Goal: Contribute content: Contribute content

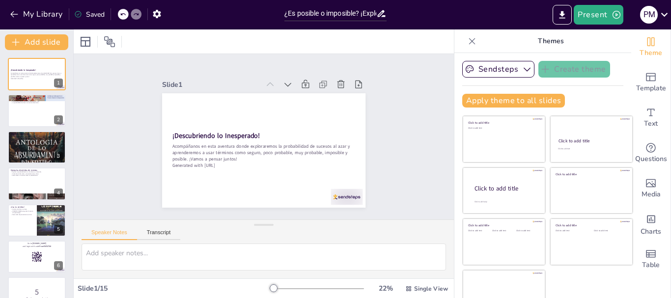
checkbox input "true"
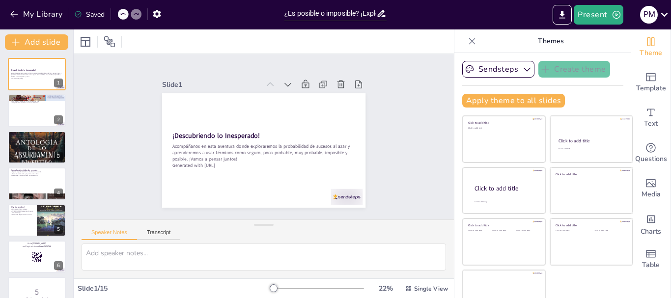
checkbox input "true"
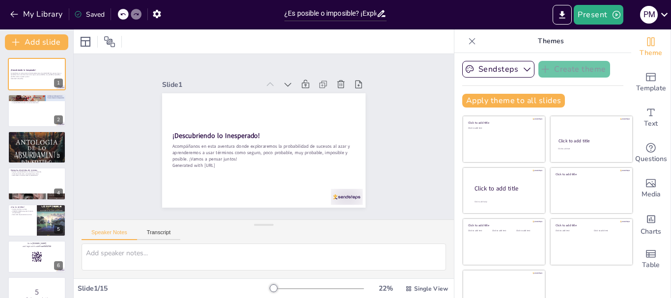
checkbox input "true"
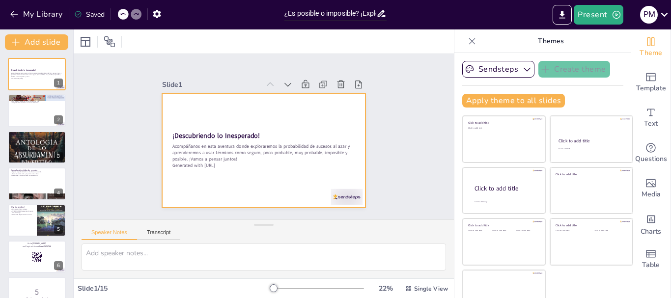
checkbox input "true"
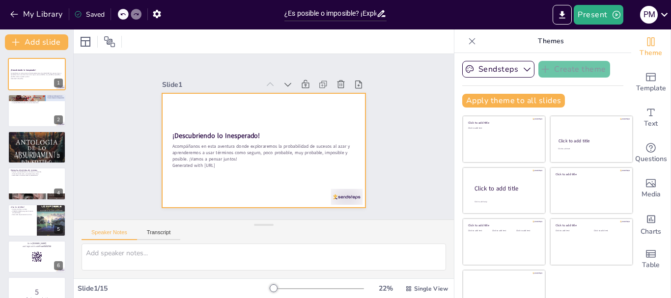
checkbox input "true"
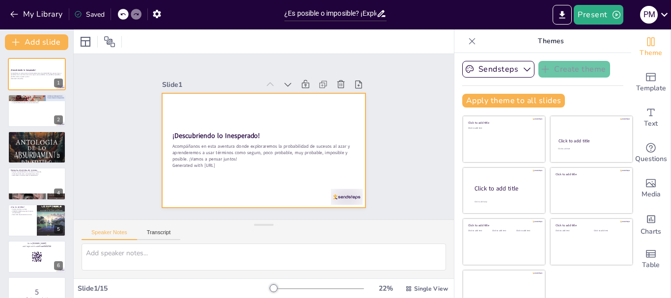
checkbox input "true"
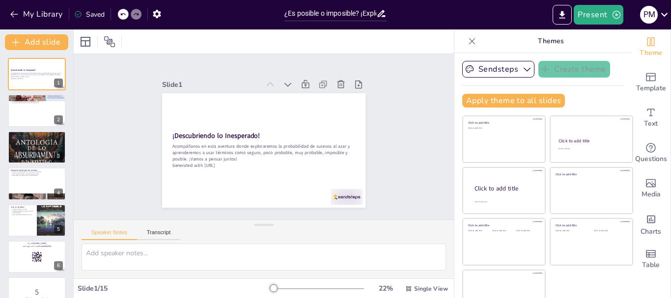
checkbox input "true"
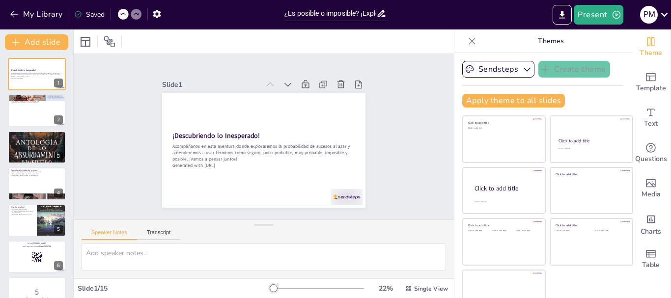
checkbox input "true"
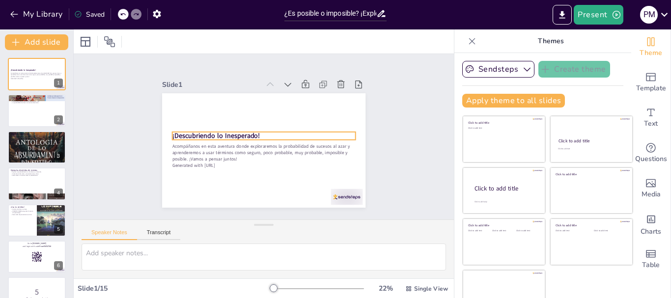
checkbox input "true"
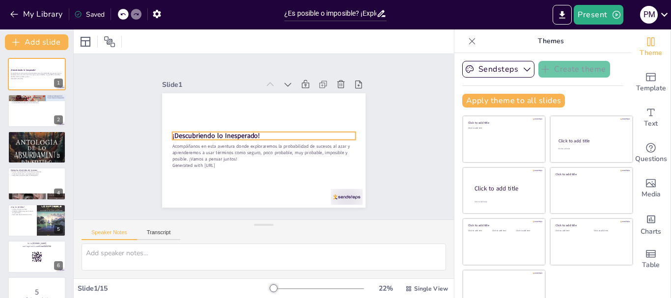
checkbox input "true"
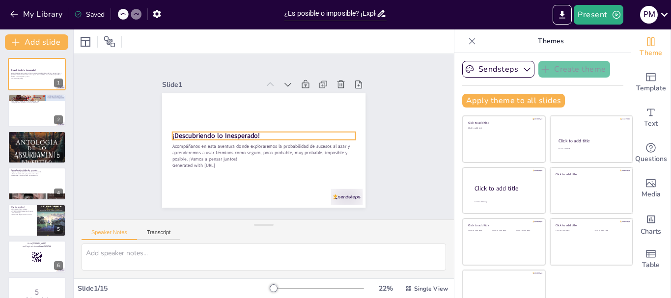
checkbox input "true"
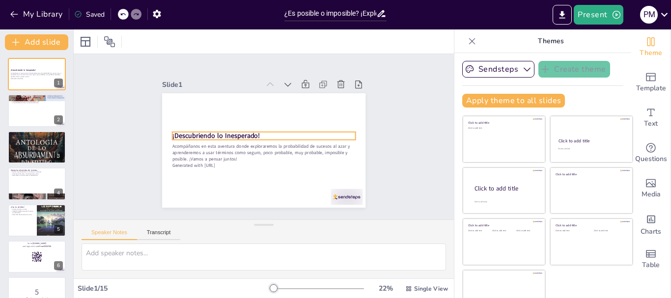
checkbox input "true"
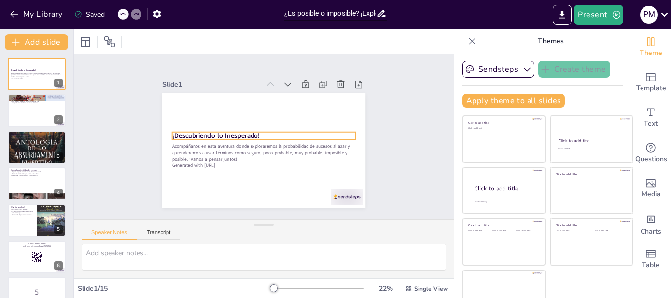
checkbox input "true"
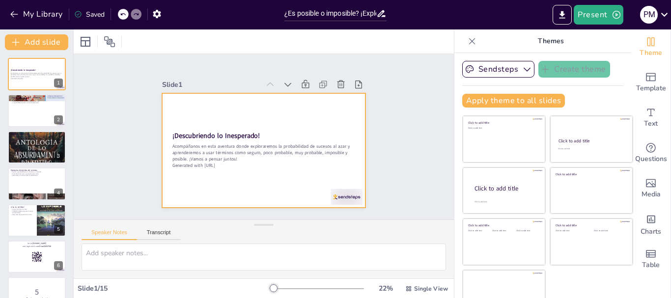
checkbox input "true"
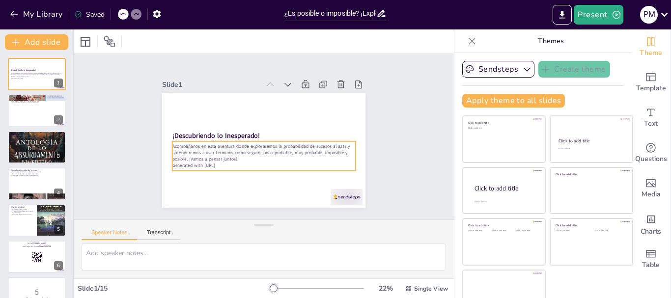
checkbox input "true"
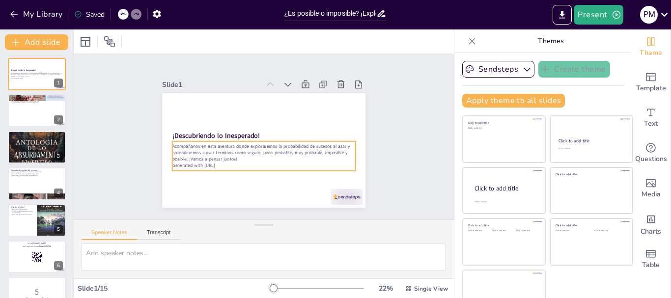
checkbox input "true"
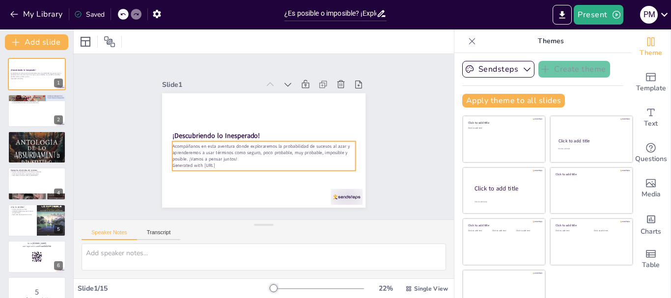
checkbox input "true"
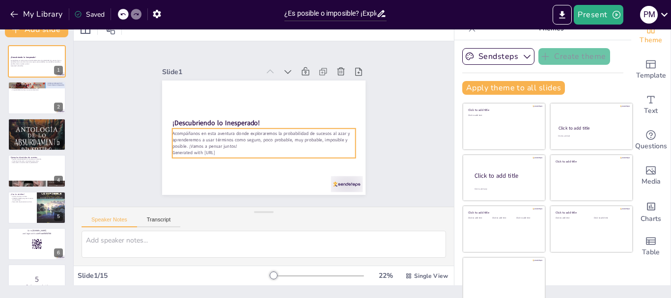
scroll to position [19, 0]
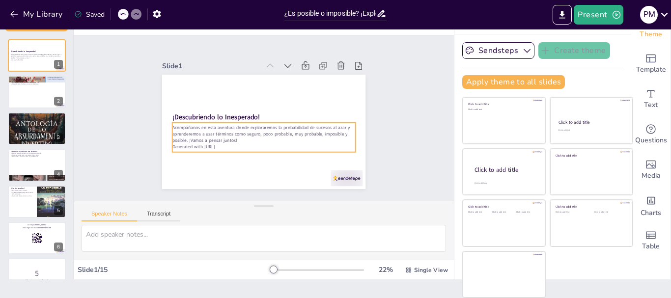
checkbox input "true"
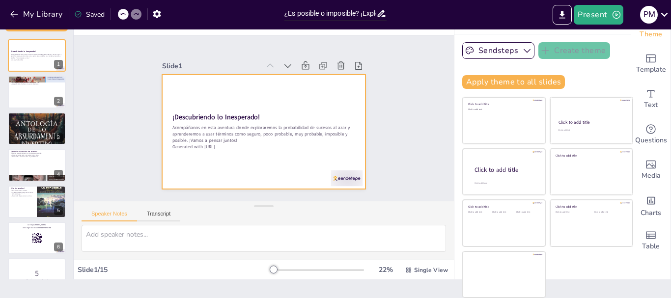
checkbox input "true"
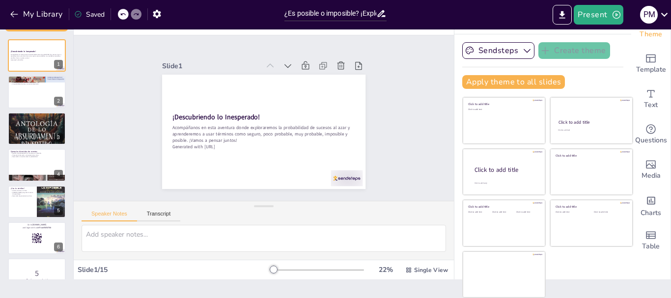
checkbox input "true"
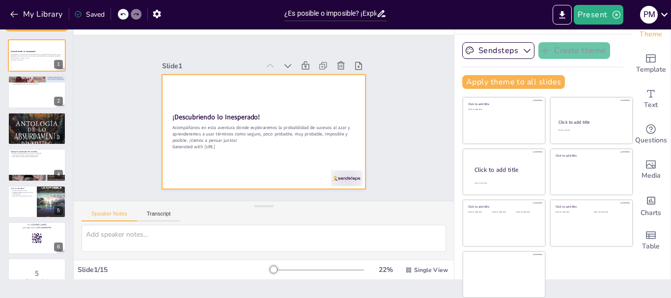
checkbox input "true"
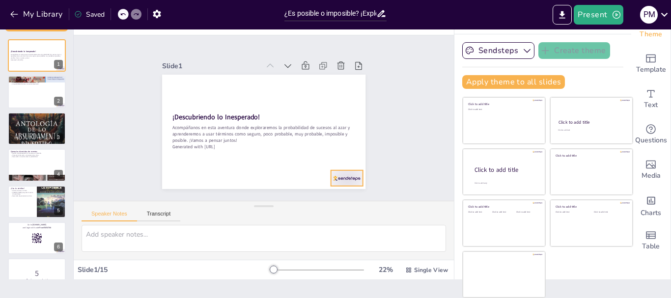
checkbox input "true"
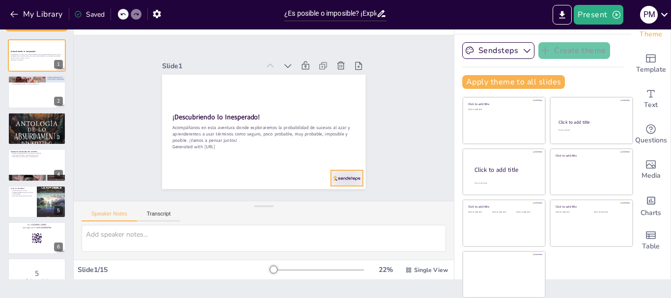
checkbox input "true"
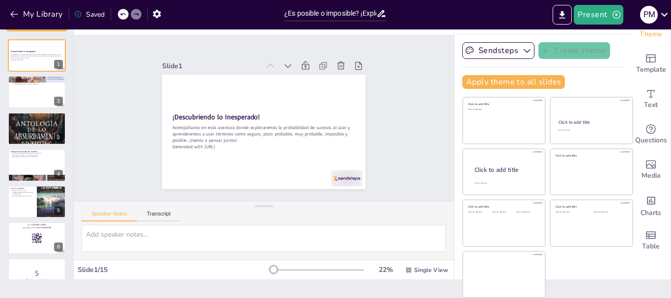
checkbox input "true"
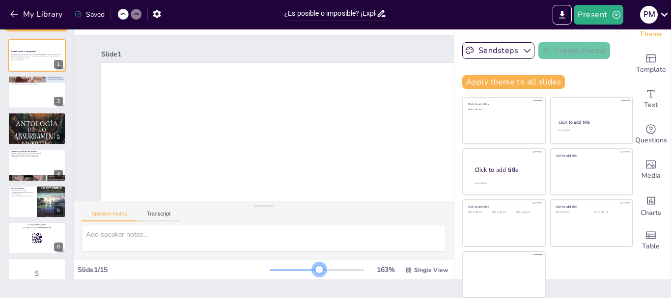
click at [305, 270] on div at bounding box center [317, 270] width 94 height 8
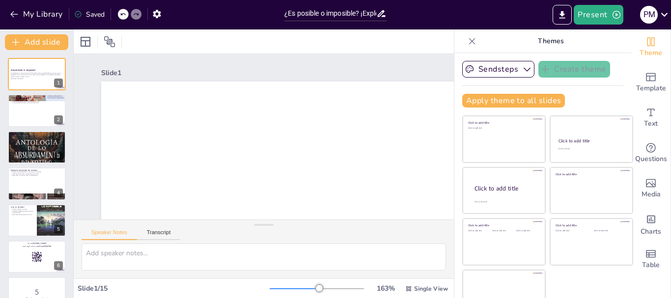
checkbox input "true"
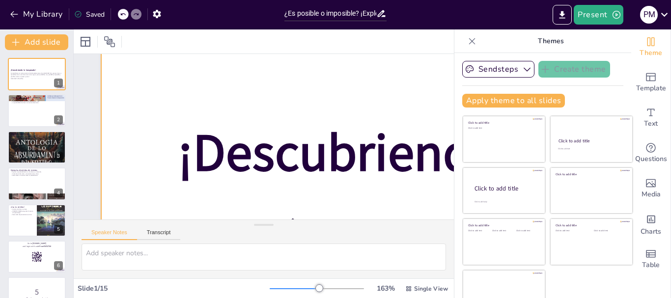
scroll to position [344, 0]
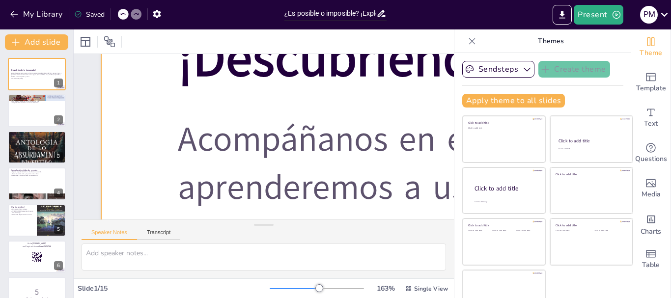
checkbox input "true"
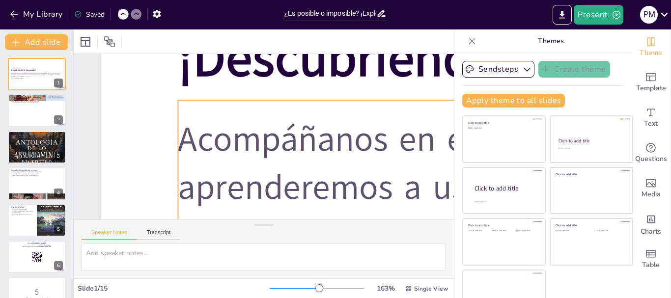
checkbox input "true"
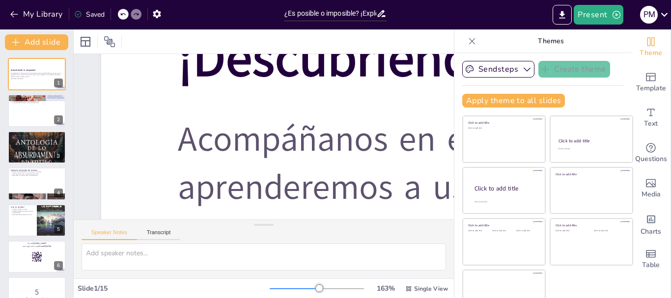
checkbox input "true"
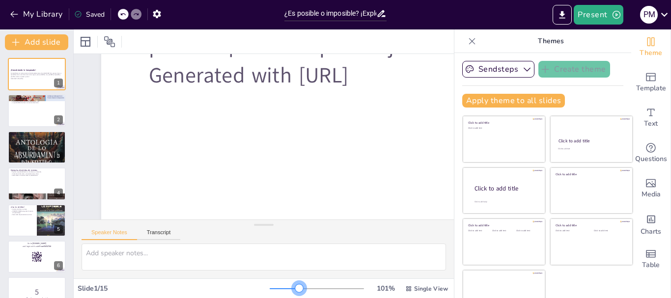
click at [285, 289] on div at bounding box center [284, 288] width 29 height 1
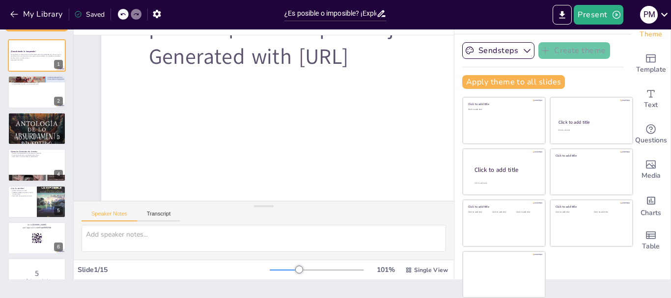
scroll to position [20, 0]
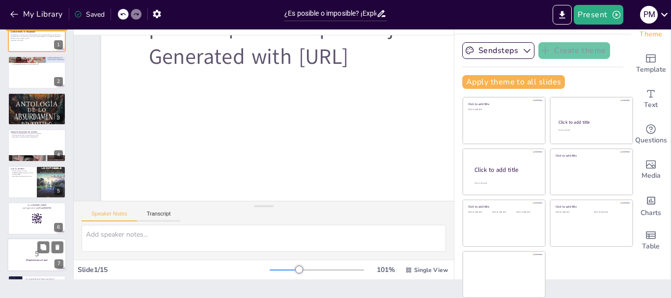
checkbox input "true"
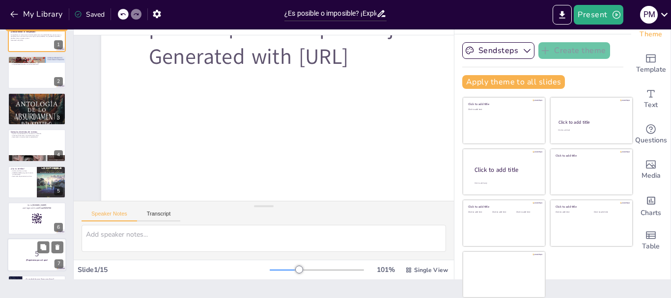
checkbox input "true"
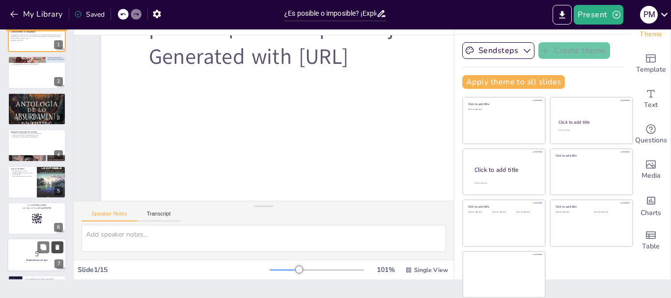
checkbox input "true"
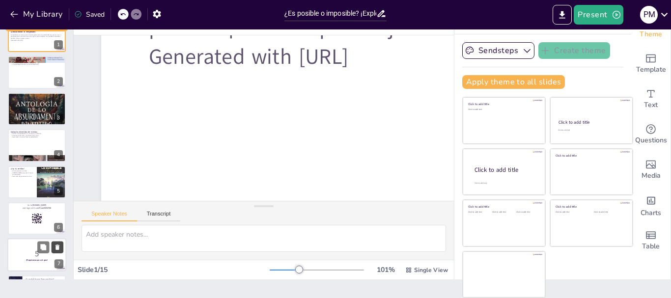
checkbox input "true"
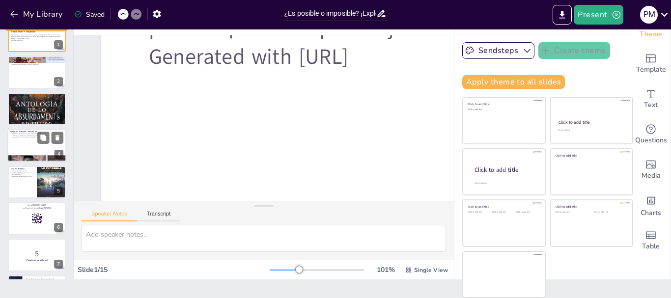
checkbox input "true"
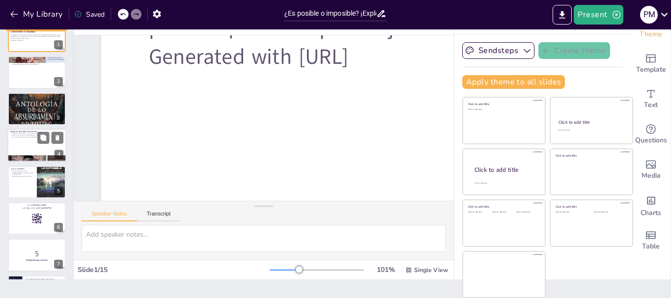
checkbox input "true"
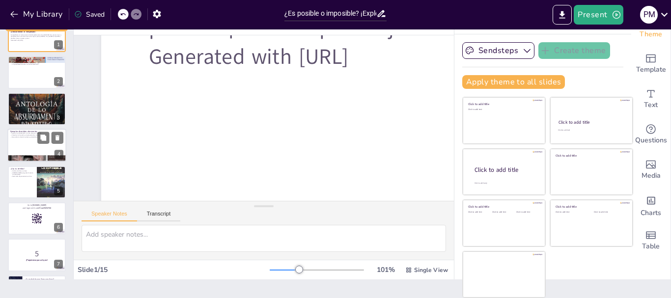
checkbox input "true"
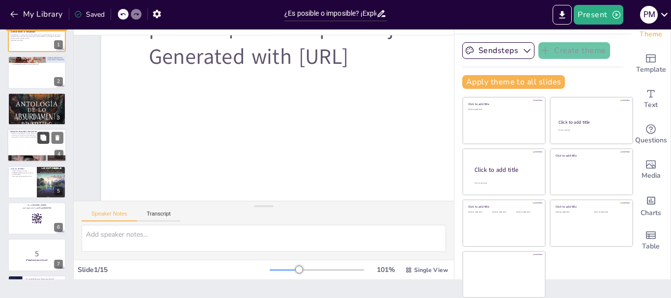
checkbox input "true"
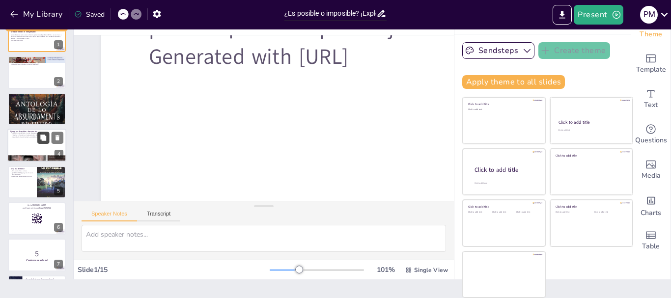
checkbox input "true"
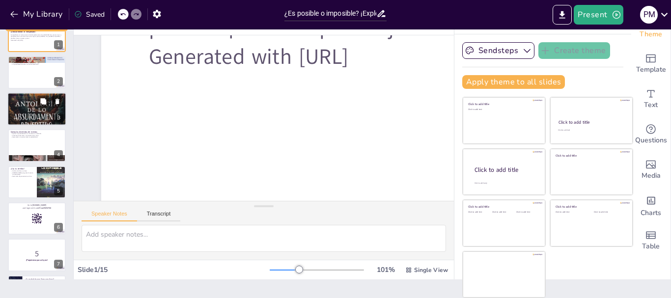
checkbox input "true"
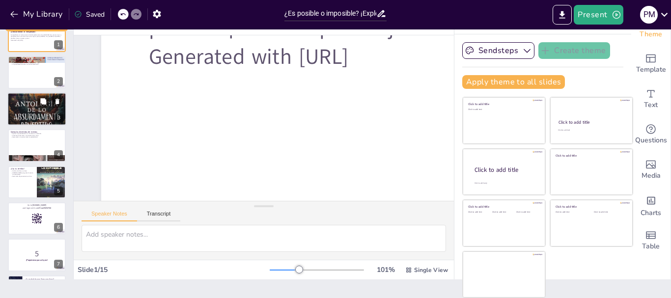
checkbox input "true"
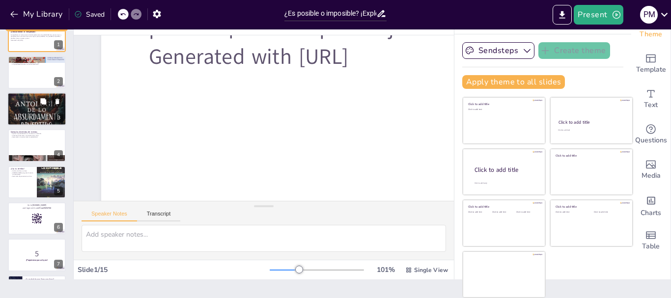
checkbox input "true"
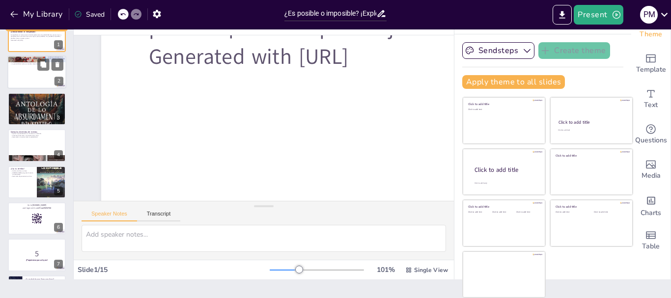
click at [47, 76] on div at bounding box center [36, 72] width 59 height 33
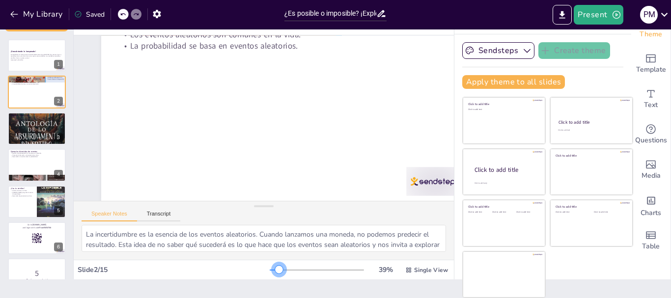
scroll to position [0, 0]
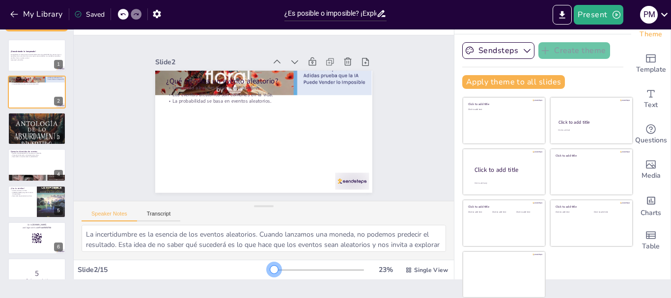
drag, startPoint x: 285, startPoint y: 270, endPoint x: 260, endPoint y: 276, distance: 26.3
click at [270, 276] on div "23 % Single View" at bounding box center [360, 270] width 180 height 16
click at [33, 165] on div at bounding box center [36, 164] width 59 height 33
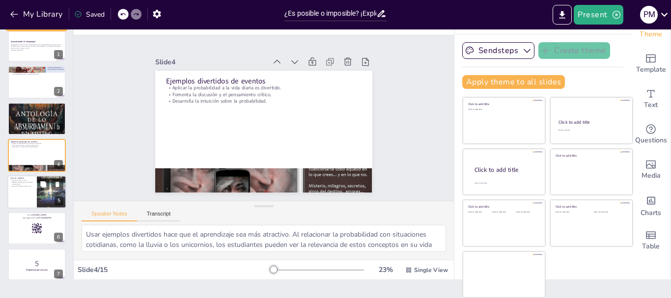
click at [39, 192] on div at bounding box center [51, 192] width 29 height 42
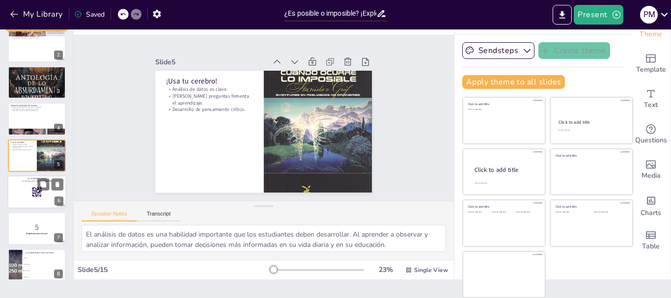
click at [23, 189] on div at bounding box center [36, 191] width 59 height 33
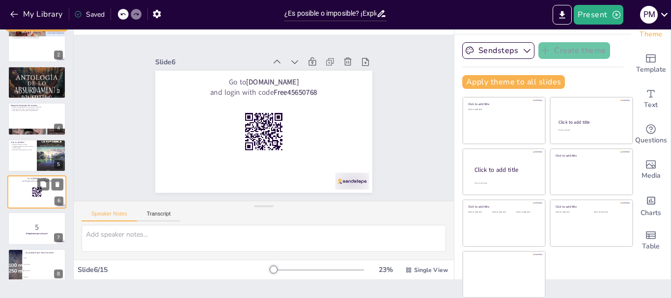
scroll to position [83, 0]
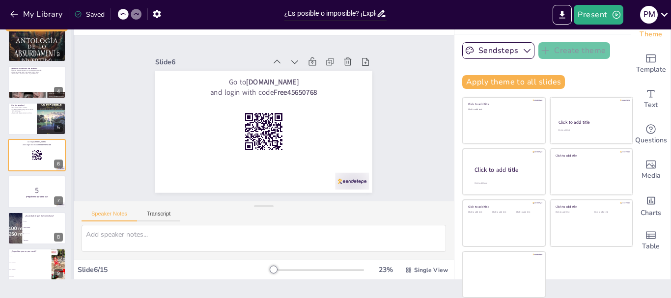
click at [71, 173] on div at bounding box center [73, 145] width 4 height 269
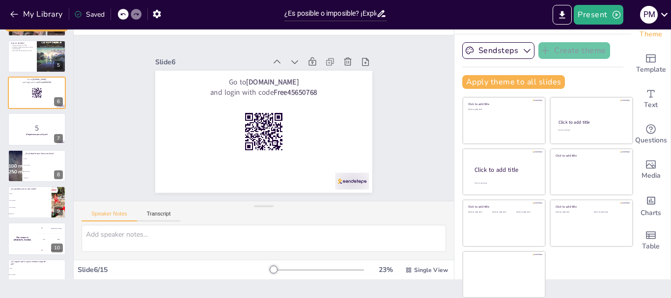
scroll to position [158, 0]
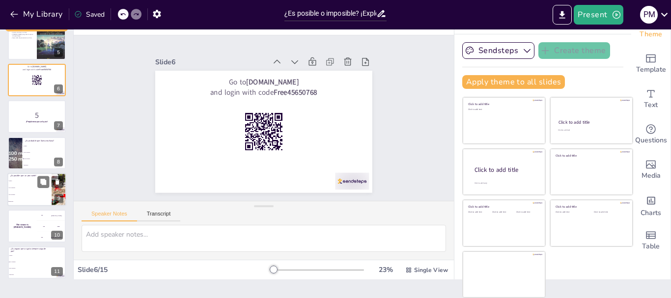
click at [28, 190] on li "Poco probable" at bounding box center [29, 187] width 44 height 7
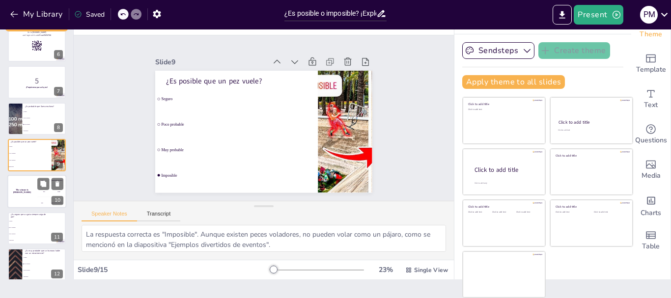
click at [26, 196] on div "The winner is Niels 🏆" at bounding box center [21, 191] width 29 height 33
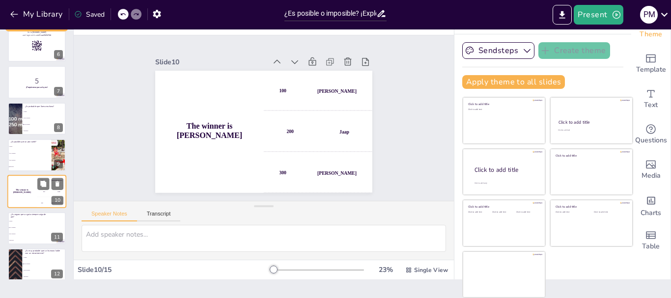
scroll to position [229, 0]
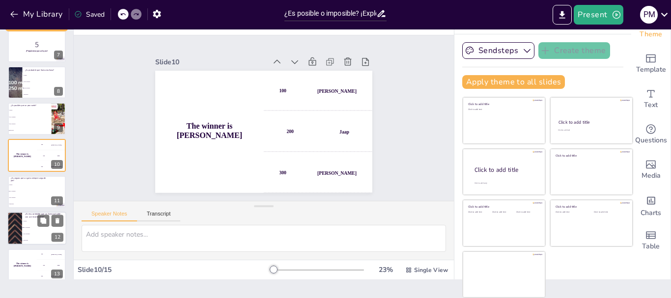
click at [25, 227] on span "Poco probable" at bounding box center [45, 227] width 42 height 1
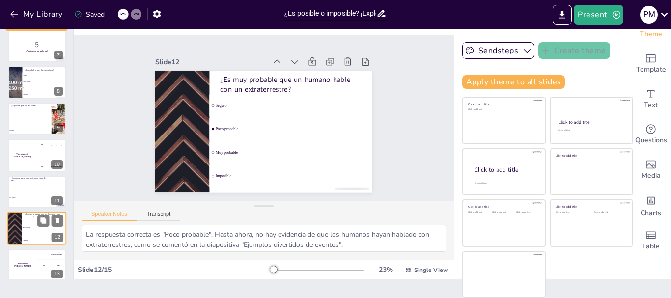
scroll to position [302, 0]
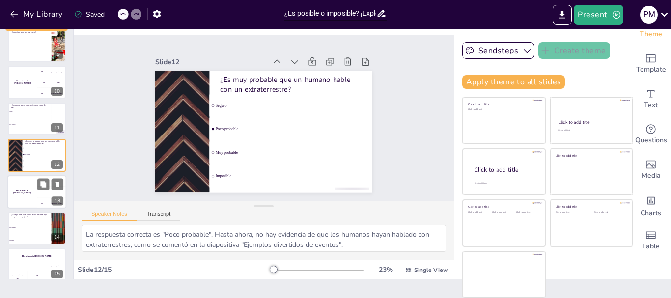
click at [22, 201] on div "The winner is Niels 🏆" at bounding box center [21, 191] width 29 height 33
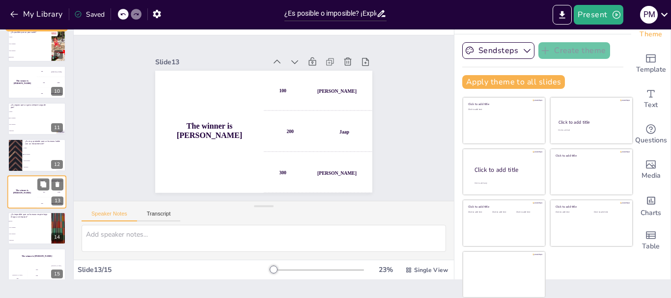
scroll to position [312, 0]
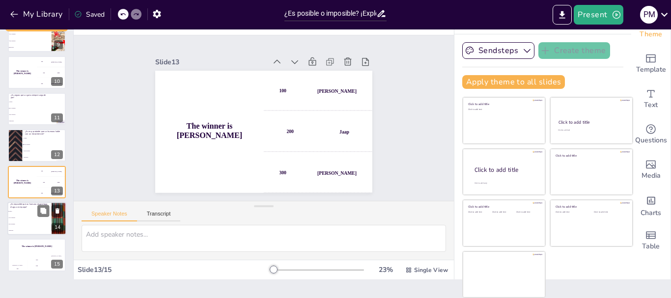
click at [29, 223] on span "Muy probable" at bounding box center [30, 223] width 42 height 1
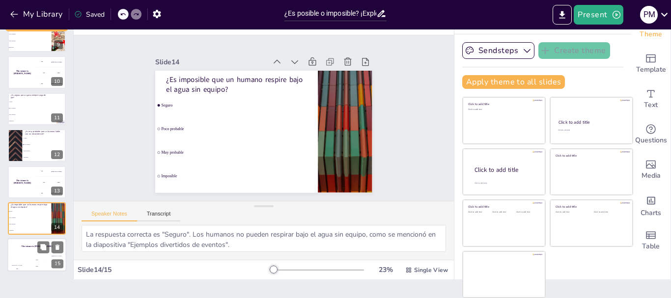
click at [22, 258] on div "Hasan 100" at bounding box center [17, 263] width 20 height 17
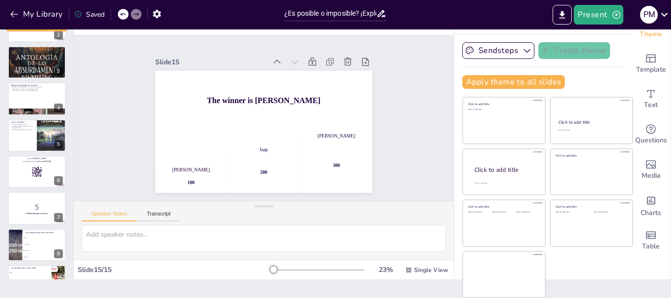
scroll to position [0, 0]
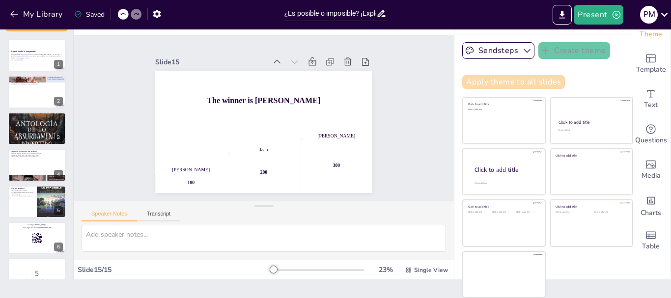
click at [477, 80] on button "Apply theme to all slides" at bounding box center [513, 82] width 103 height 14
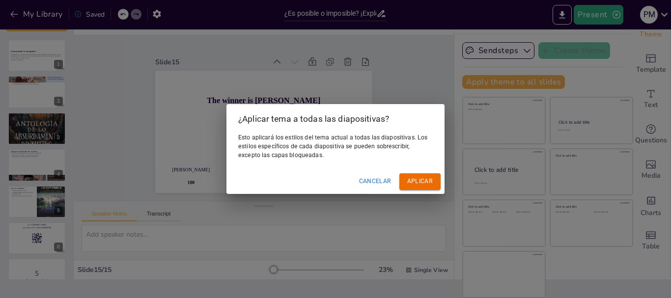
click at [418, 182] on font "Aplicar" at bounding box center [420, 181] width 26 height 7
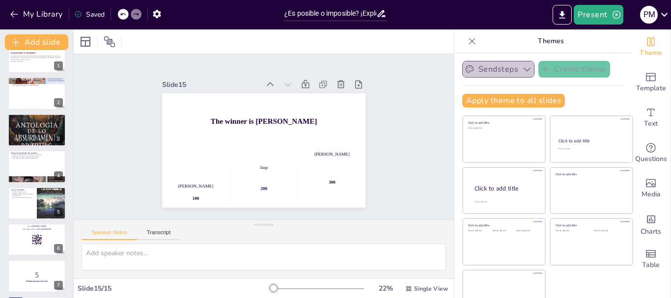
click at [522, 67] on icon "button" at bounding box center [527, 69] width 10 height 10
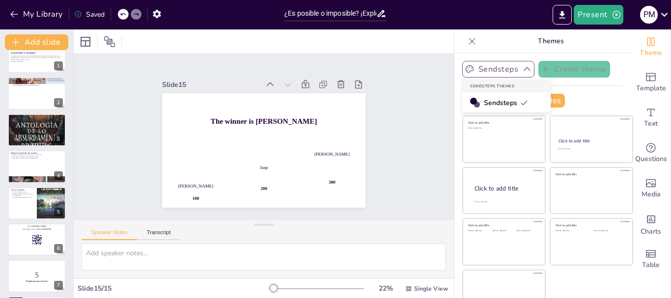
click at [522, 67] on icon "button" at bounding box center [527, 69] width 10 height 10
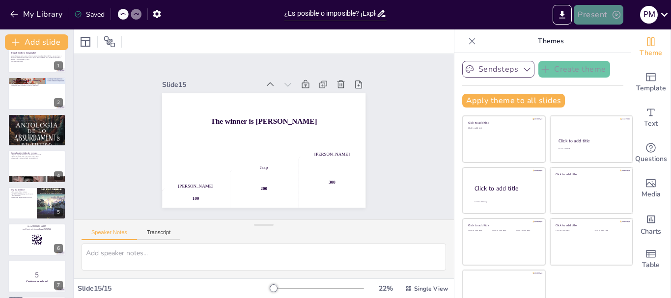
click at [594, 12] on button "Present" at bounding box center [597, 15] width 49 height 20
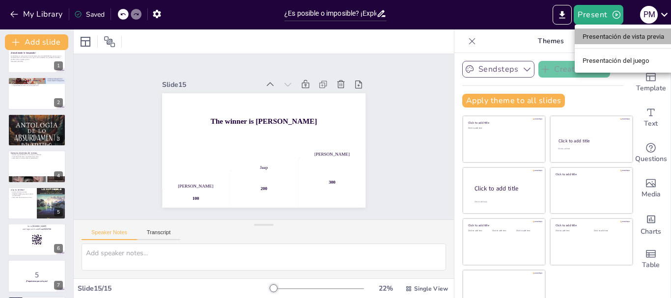
click at [598, 37] on font "Presentación de vista previa" at bounding box center [623, 36] width 82 height 7
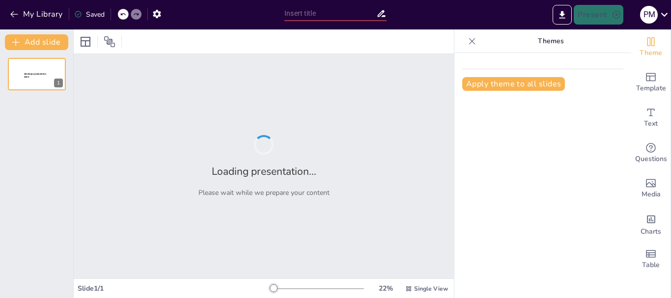
type input "¿Es posible o imposible? ¡Explorando lo inesperado!"
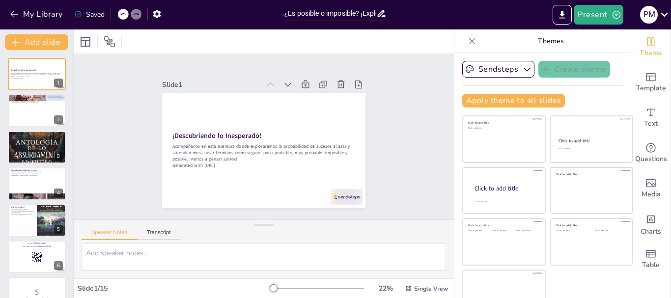
checkbox input "true"
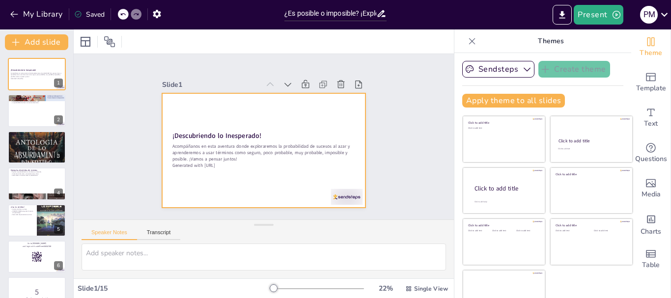
checkbox input "true"
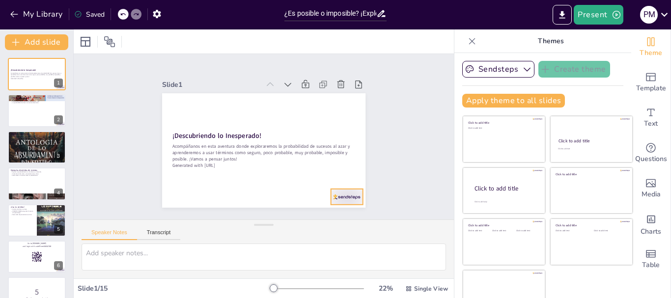
checkbox input "true"
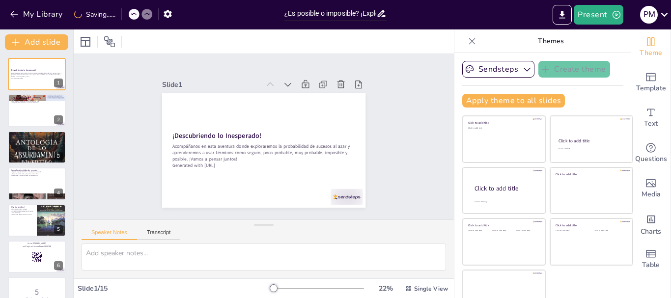
checkbox input "true"
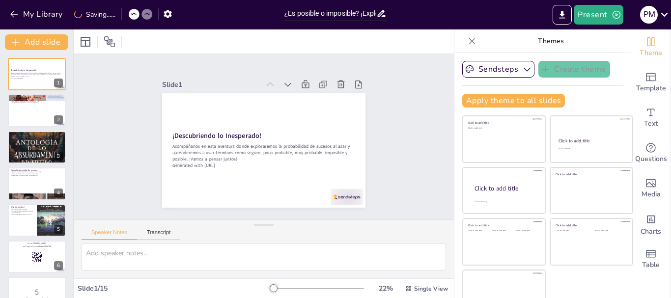
checkbox input "true"
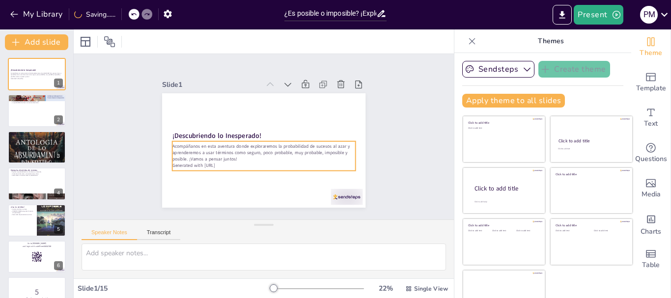
checkbox input "true"
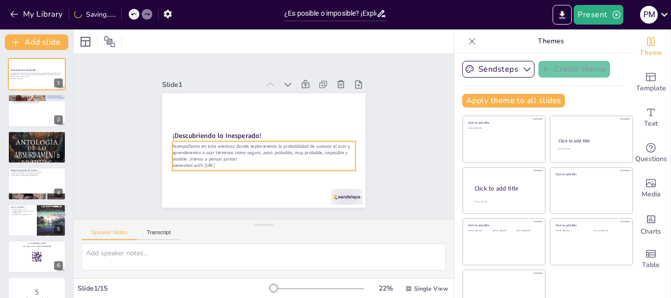
checkbox input "true"
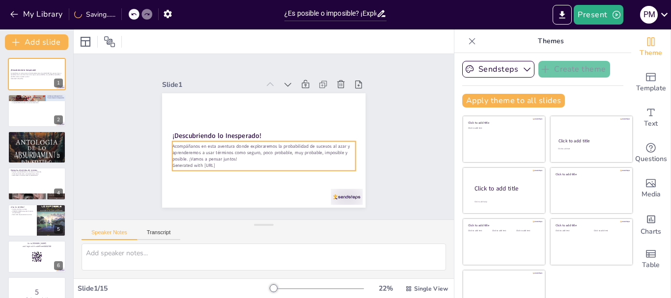
checkbox input "true"
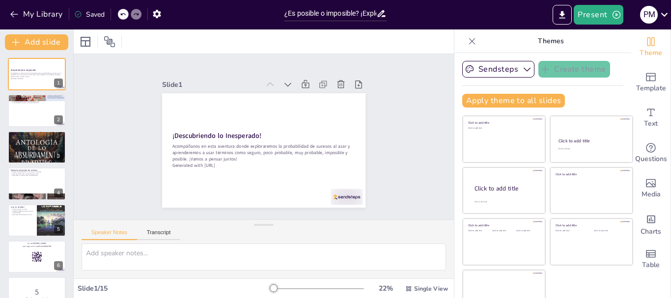
checkbox input "true"
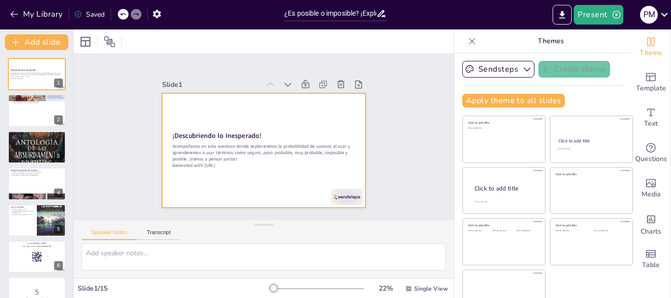
checkbox input "true"
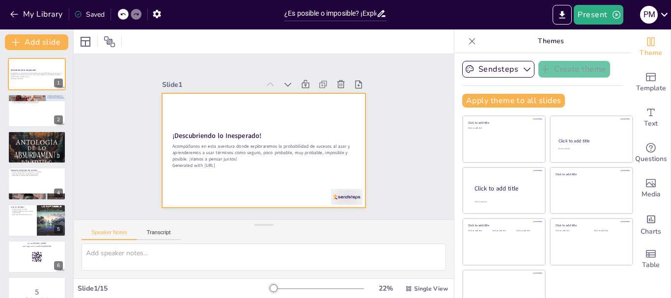
checkbox input "true"
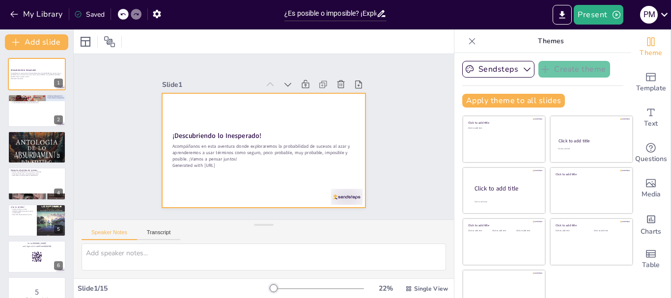
checkbox input "true"
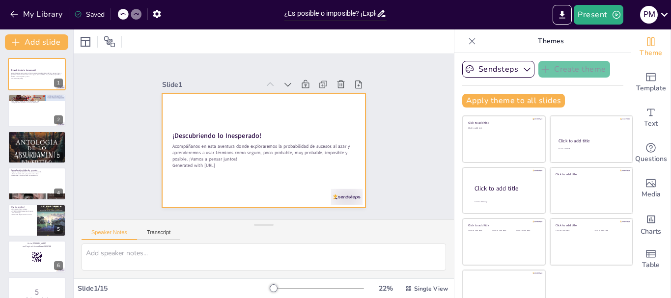
checkbox input "true"
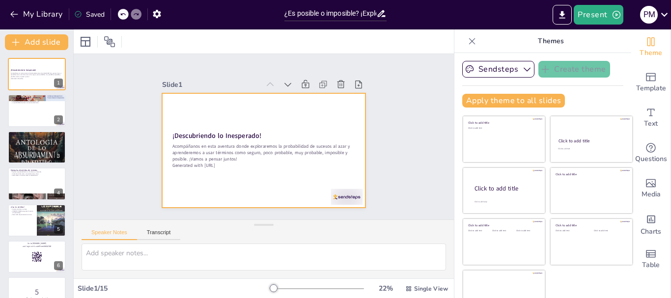
checkbox input "true"
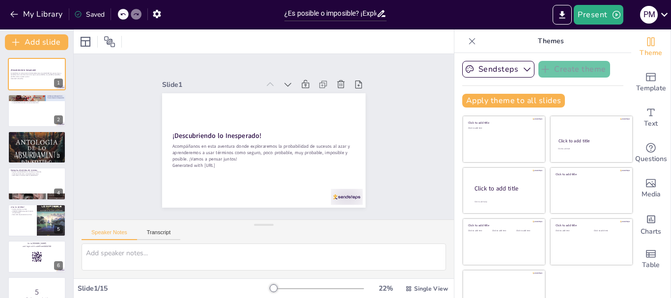
checkbox input "true"
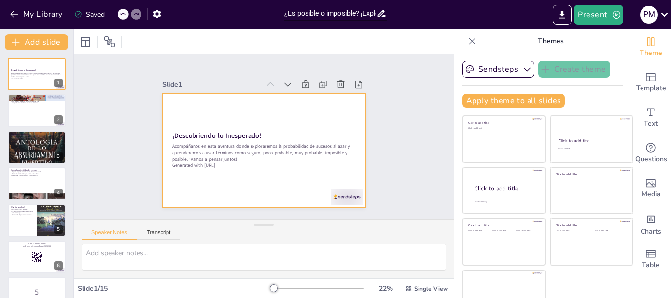
checkbox input "true"
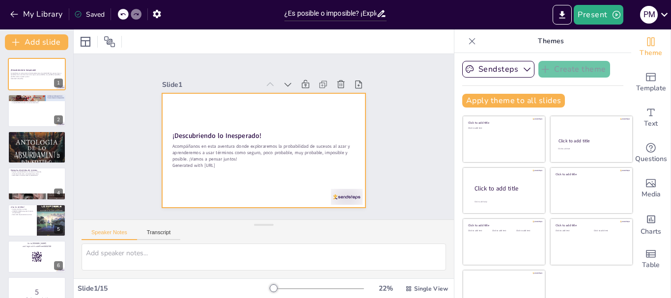
checkbox input "true"
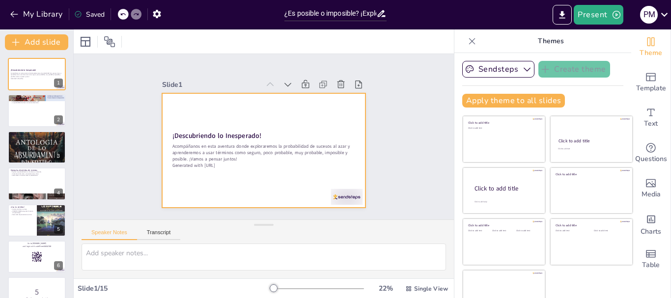
checkbox input "true"
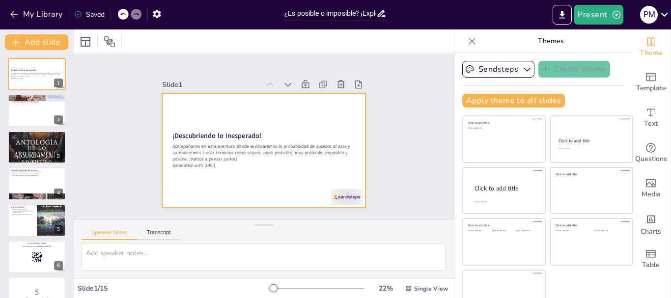
checkbox input "true"
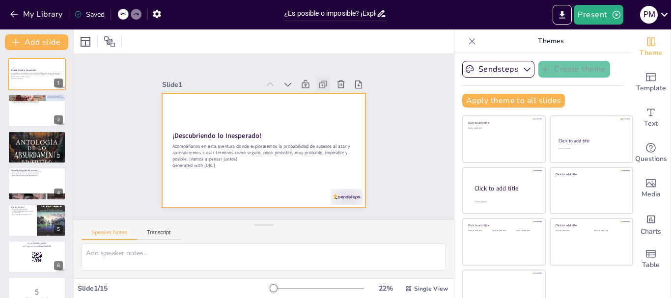
checkbox input "true"
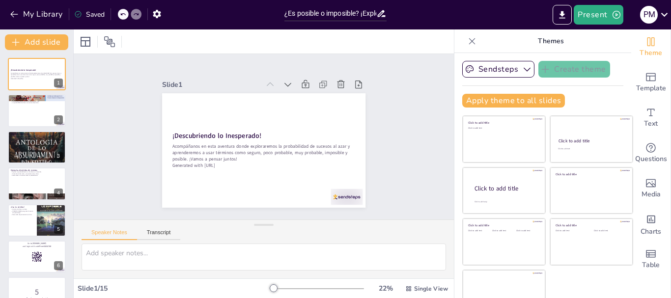
checkbox input "true"
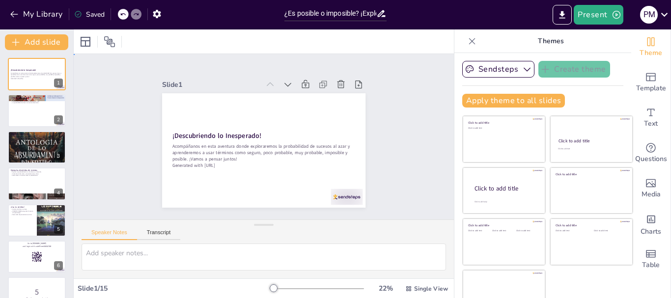
click at [366, 110] on div "Slide 1 ¡Descubriendo lo Inesperado! Acompáñanos en esta aventura donde explora…" at bounding box center [264, 136] width 204 height 395
checkbox input "true"
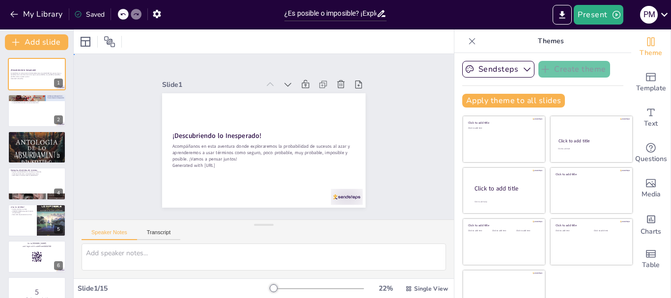
checkbox input "true"
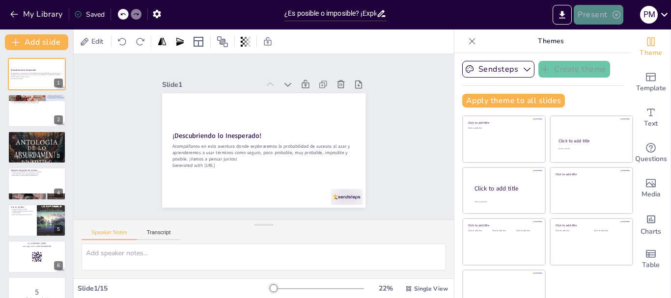
click at [605, 10] on button "Present" at bounding box center [597, 15] width 49 height 20
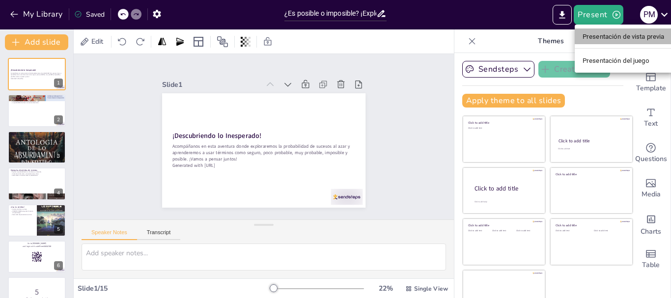
click at [611, 38] on font "Presentación de vista previa" at bounding box center [623, 36] width 82 height 7
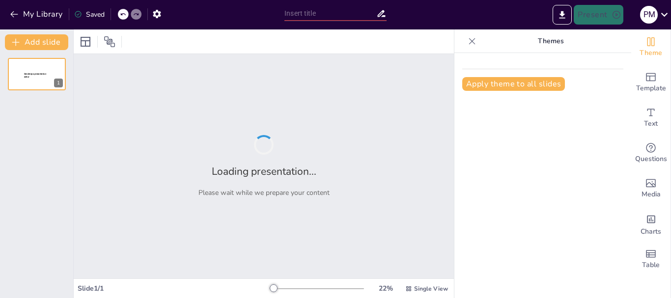
type input "¿Es posible o imposible? ¡Explorando lo inesperado!"
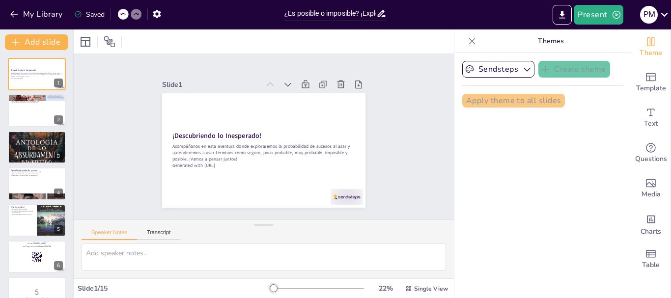
checkbox input "true"
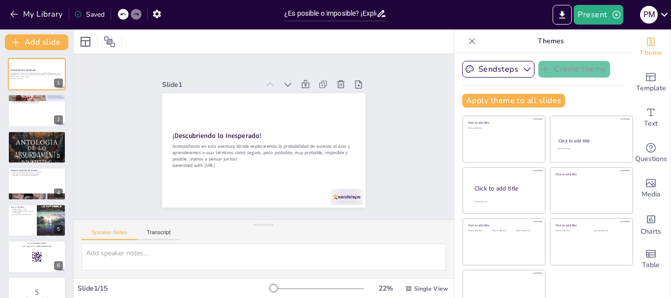
checkbox input "true"
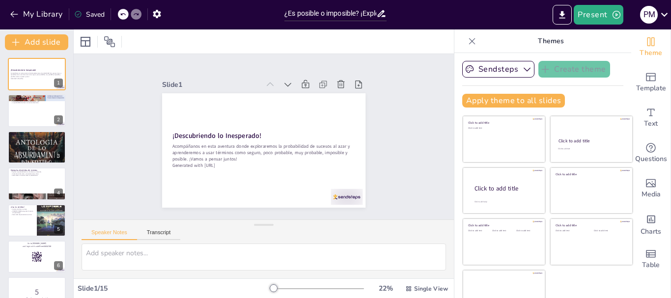
checkbox input "true"
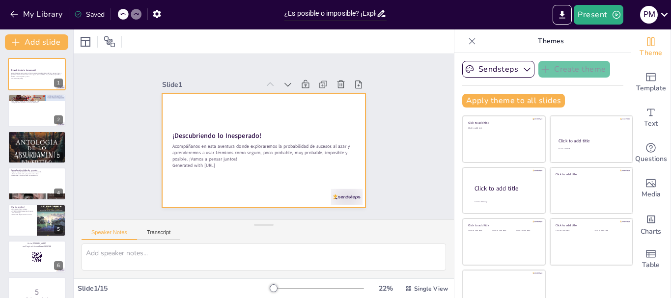
checkbox input "true"
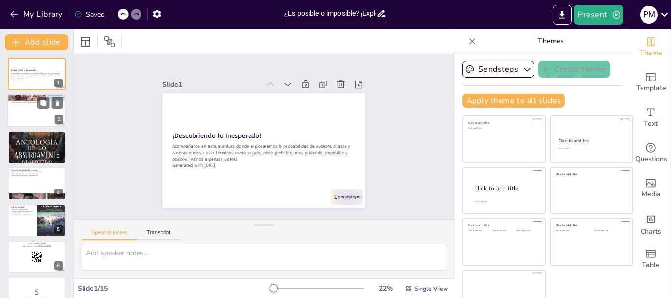
checkbox input "true"
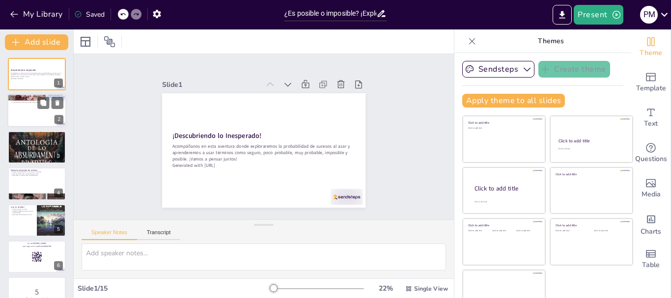
click at [41, 113] on div at bounding box center [36, 110] width 59 height 33
type textarea "La incertidumbre es la esencia de los eventos aleatorios. Cuando lanzamos una m…"
checkbox input "true"
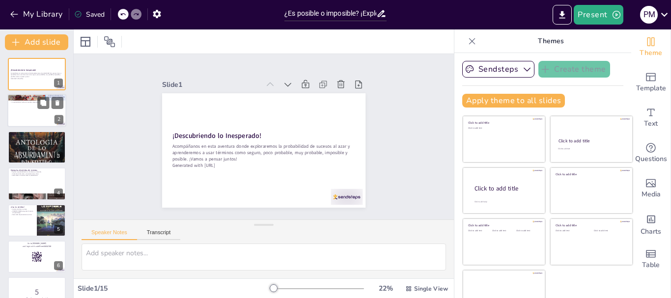
checkbox input "true"
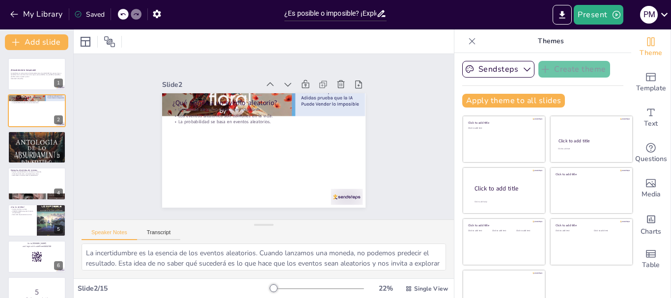
checkbox input "true"
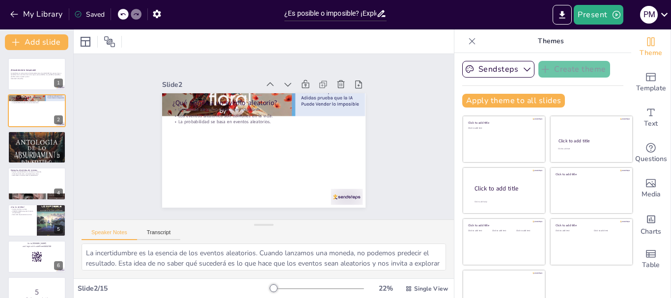
checkbox input "true"
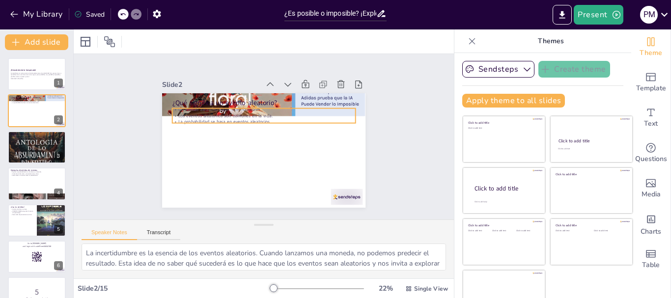
checkbox input "true"
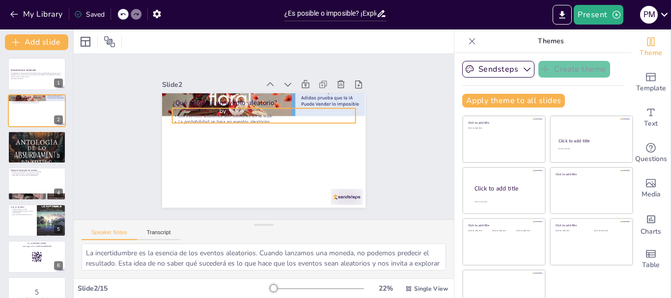
checkbox input "true"
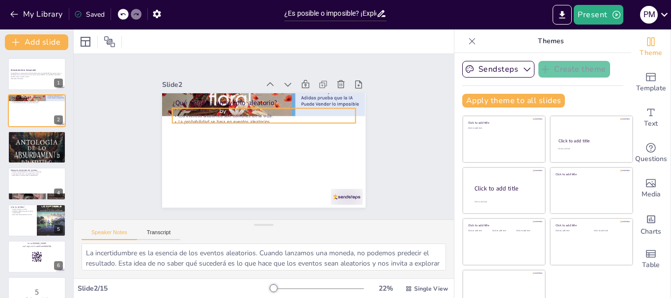
checkbox input "true"
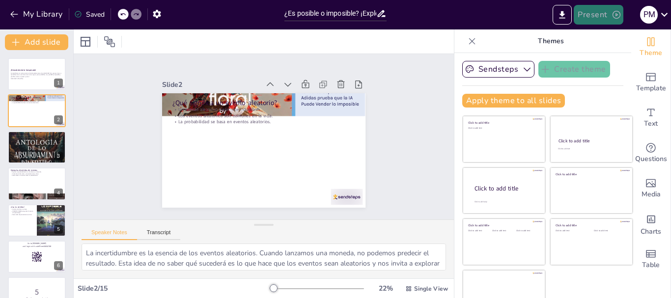
click at [597, 14] on button "Present" at bounding box center [597, 15] width 49 height 20
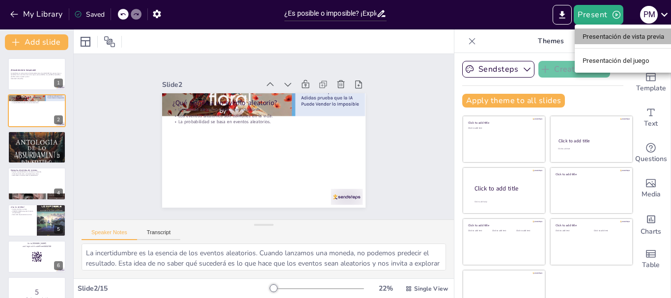
click at [596, 34] on font "Presentación de vista previa" at bounding box center [623, 36] width 82 height 7
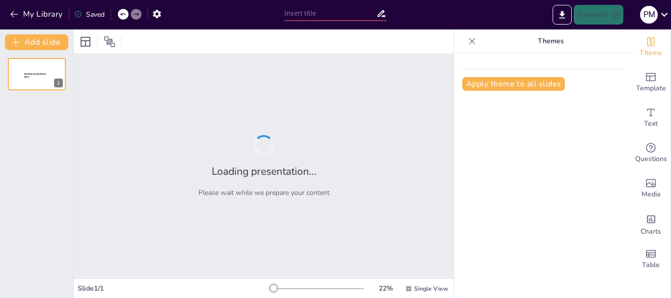
type input "¿Es posible o imposible? ¡Explorando lo inesperado!"
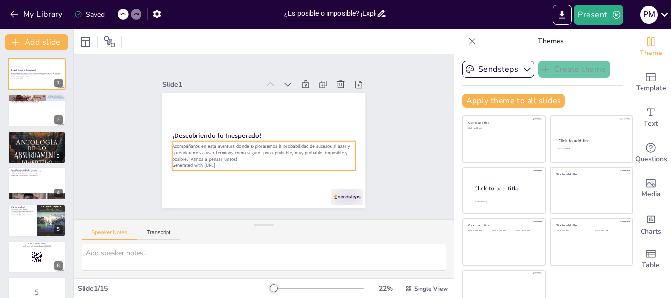
checkbox input "true"
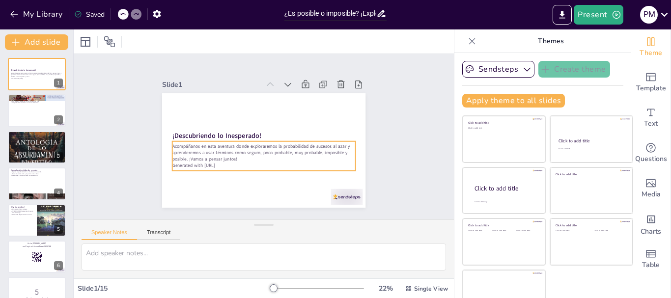
checkbox input "true"
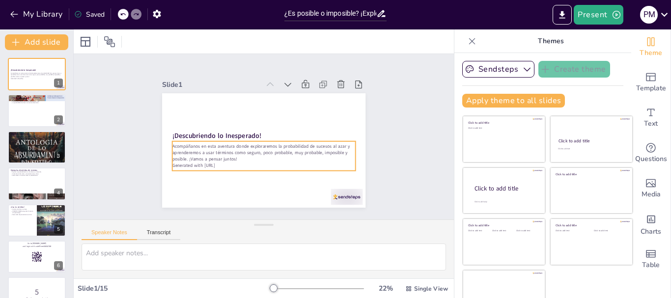
checkbox input "true"
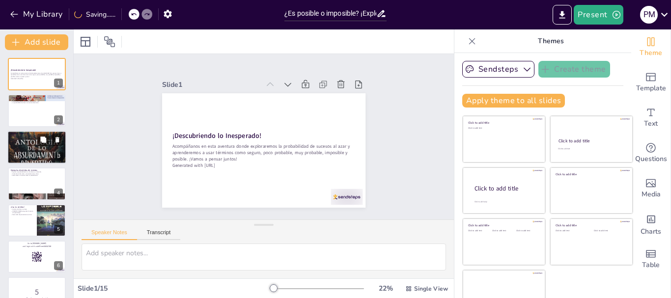
checkbox input "true"
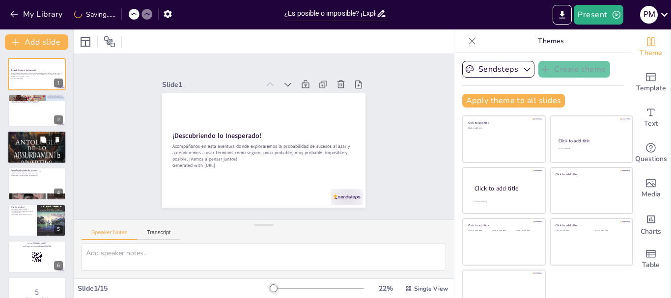
checkbox input "true"
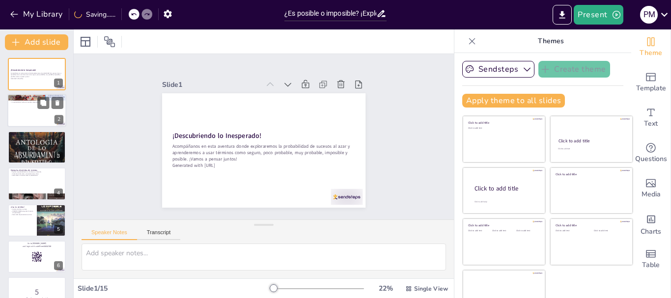
checkbox input "true"
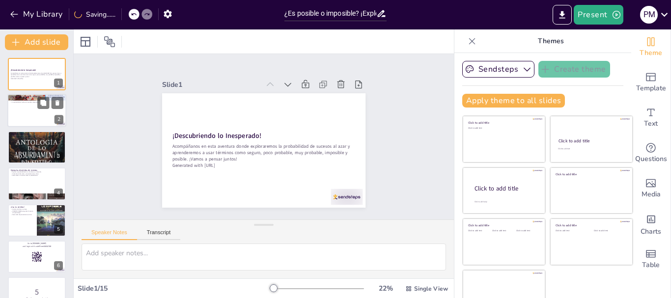
checkbox input "true"
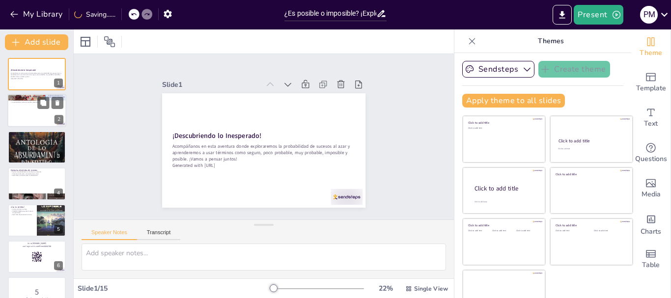
checkbox input "true"
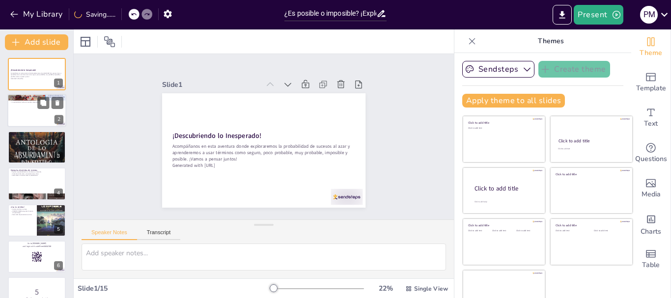
checkbox input "true"
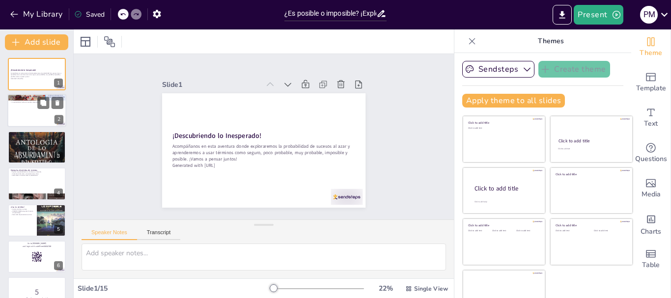
click at [20, 116] on div at bounding box center [36, 110] width 59 height 33
type textarea "La incertidumbre es la esencia de los eventos aleatorios. Cuando lanzamos una m…"
checkbox input "true"
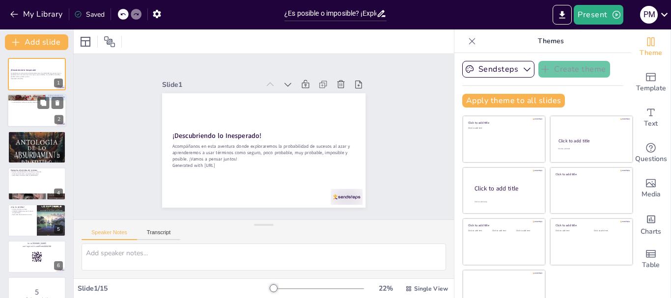
checkbox input "true"
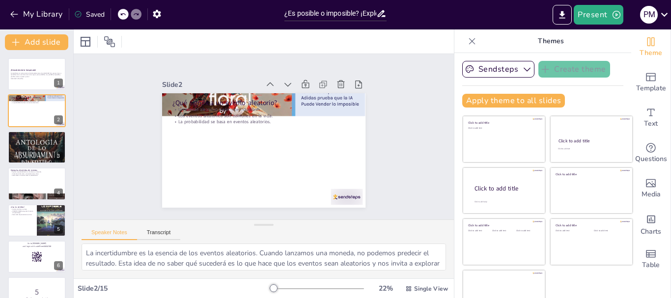
checkbox input "true"
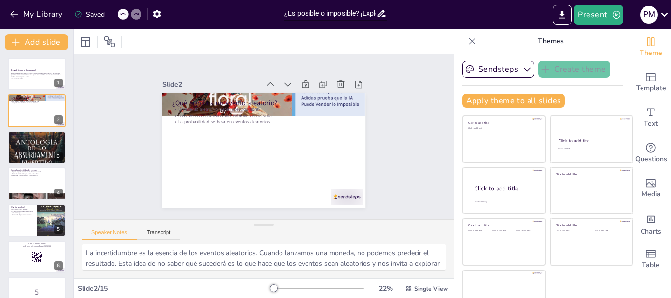
checkbox input "true"
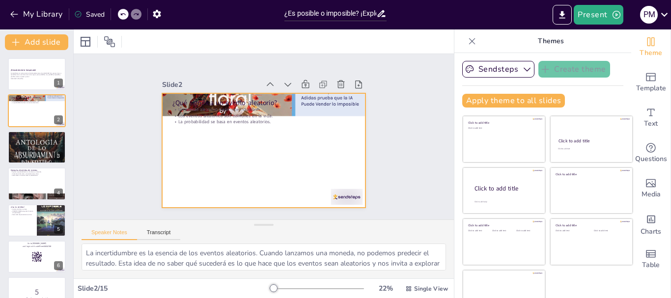
checkbox input "true"
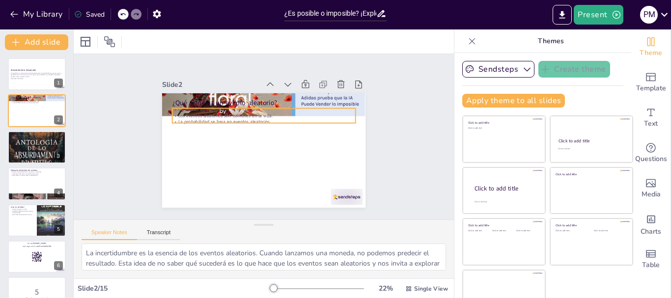
checkbox input "true"
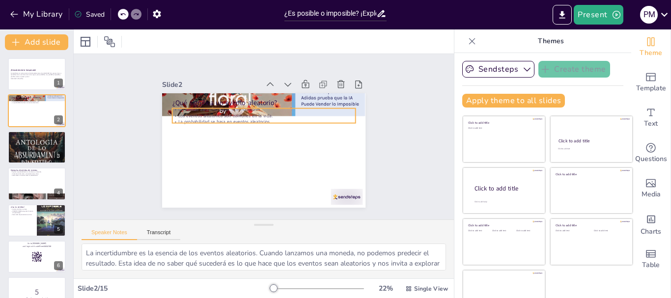
checkbox input "true"
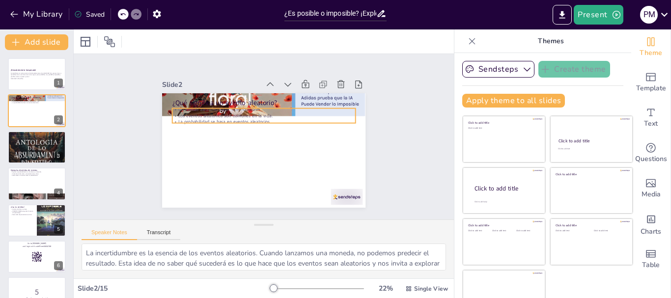
checkbox input "true"
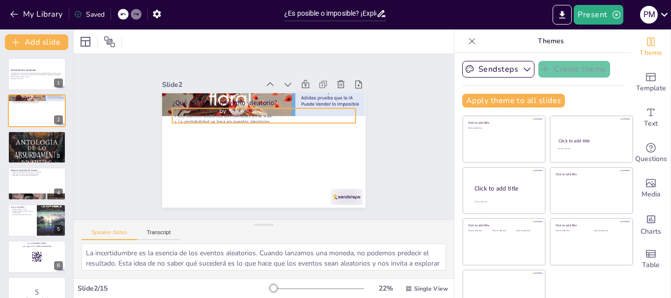
checkbox input "true"
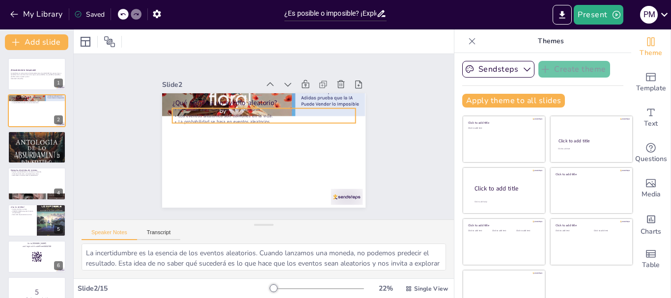
checkbox input "true"
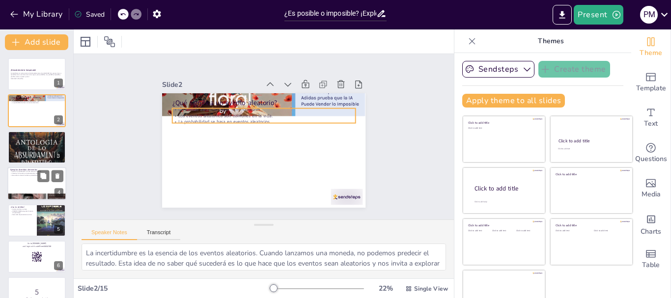
checkbox input "true"
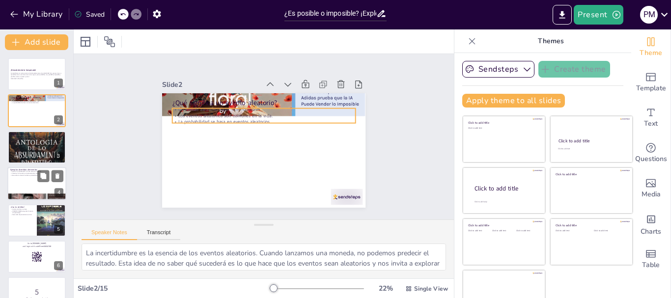
checkbox input "true"
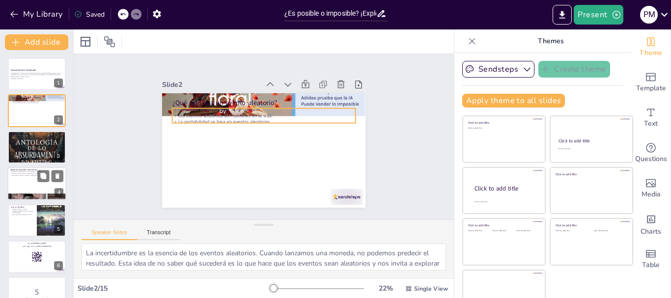
checkbox input "true"
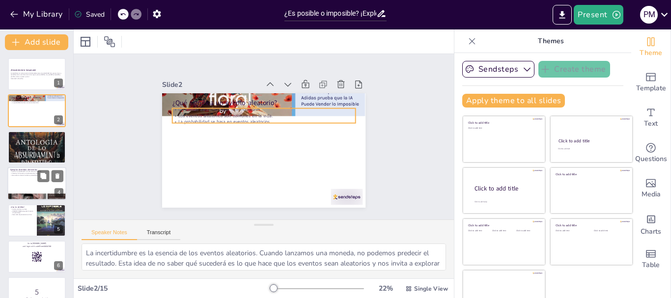
checkbox input "true"
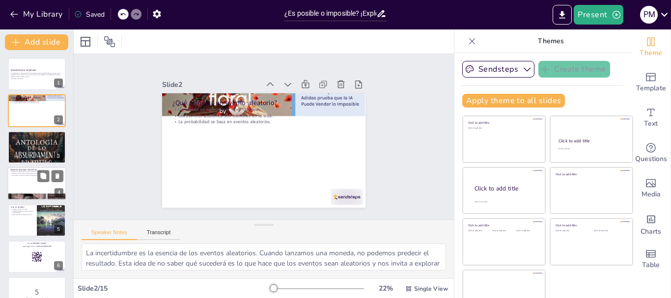
checkbox input "true"
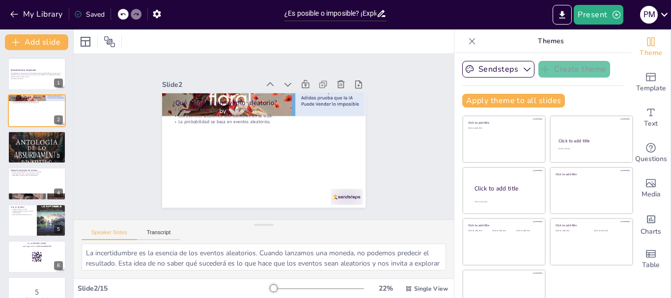
checkbox input "true"
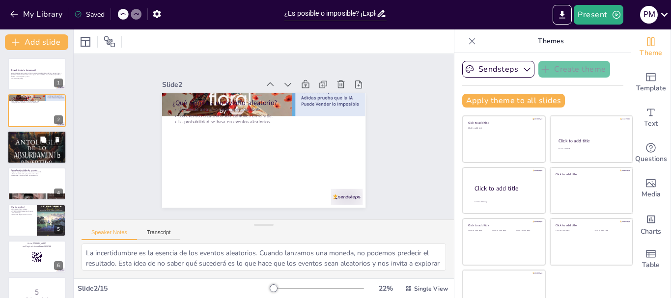
checkbox input "true"
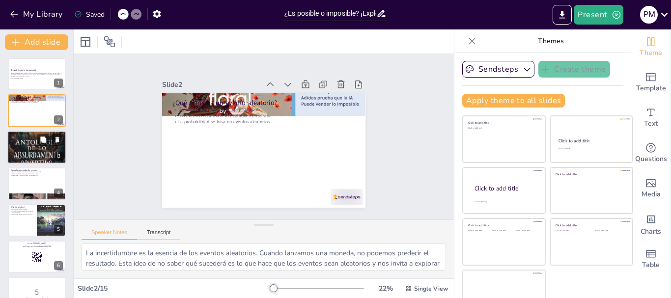
click at [16, 154] on div at bounding box center [36, 147] width 59 height 89
type textarea "La comunicación efectiva es clave en nuestra vida diaria. Al usar términos clar…"
checkbox input "true"
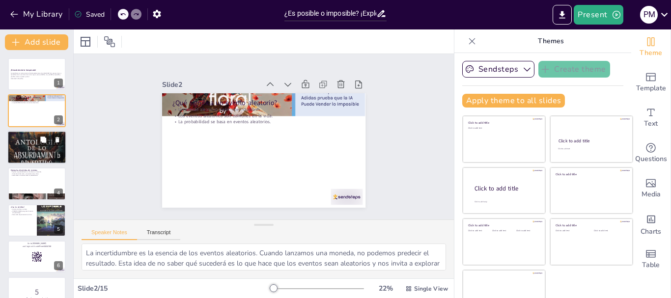
checkbox input "true"
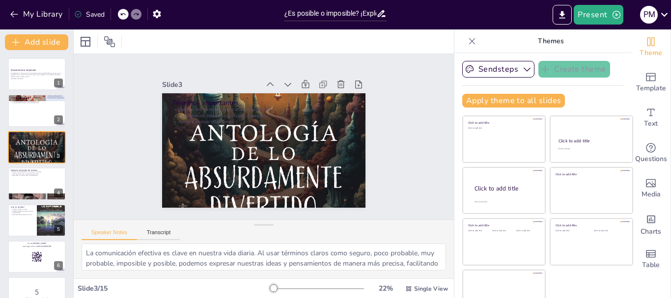
checkbox input "true"
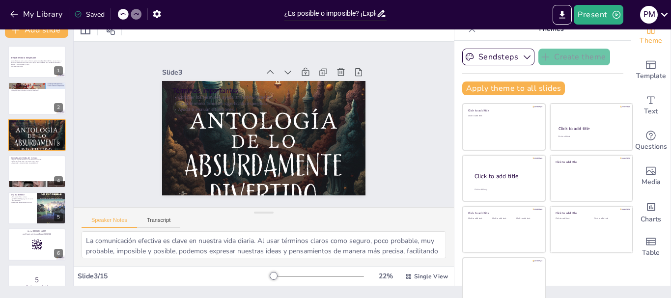
scroll to position [19, 0]
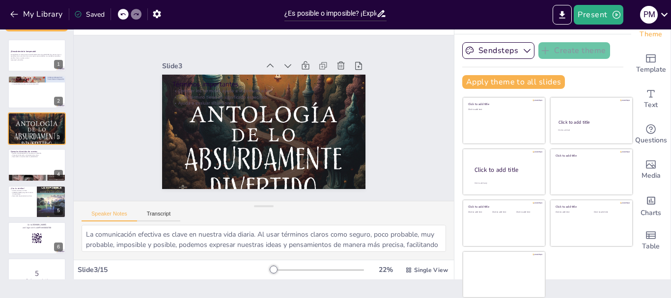
checkbox input "true"
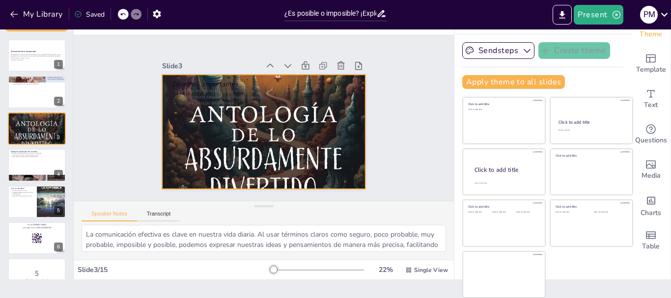
checkbox input "true"
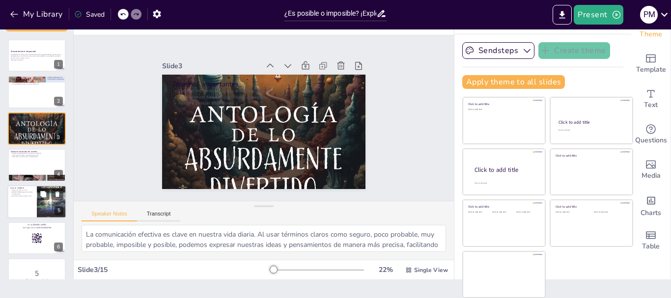
checkbox input "true"
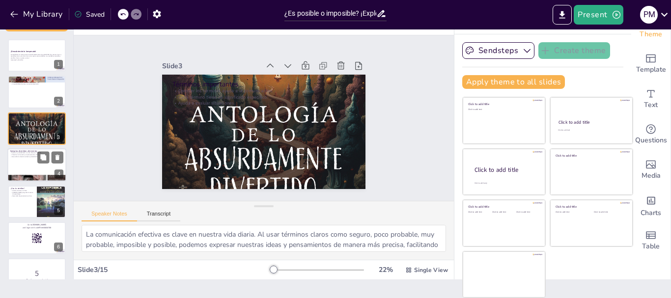
checkbox input "true"
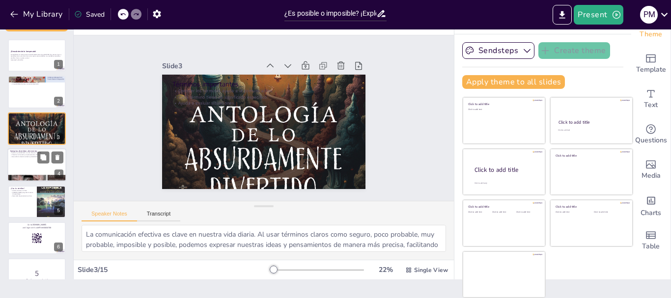
checkbox input "true"
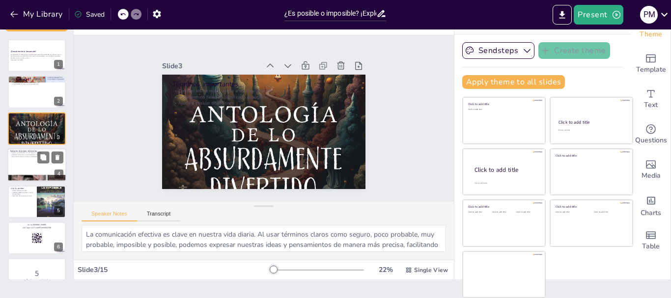
checkbox input "true"
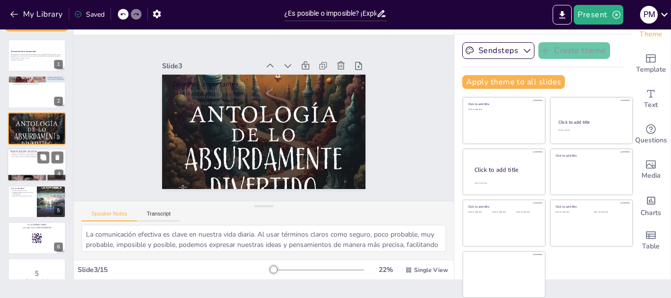
checkbox input "true"
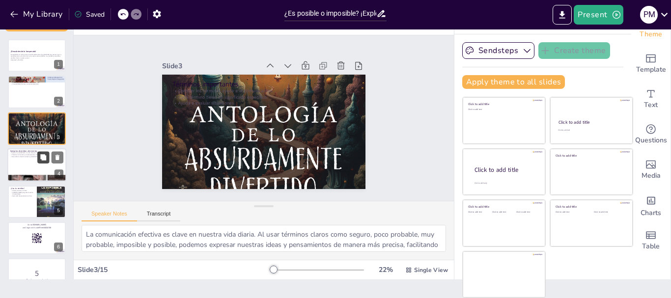
checkbox input "true"
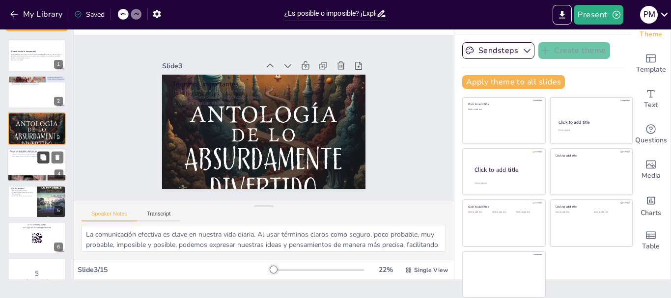
click at [42, 160] on icon at bounding box center [43, 157] width 6 height 6
type textarea "Usar ejemplos divertidos hace que el aprendizaje sea más atractivo. Al relacion…"
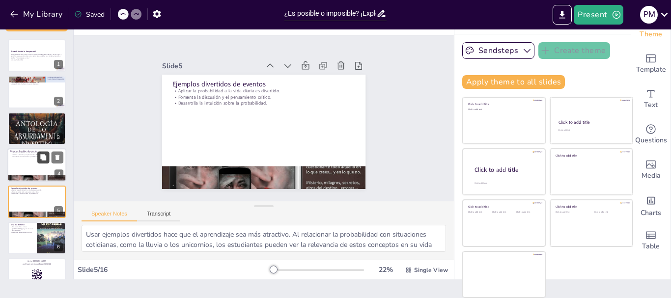
checkbox input "true"
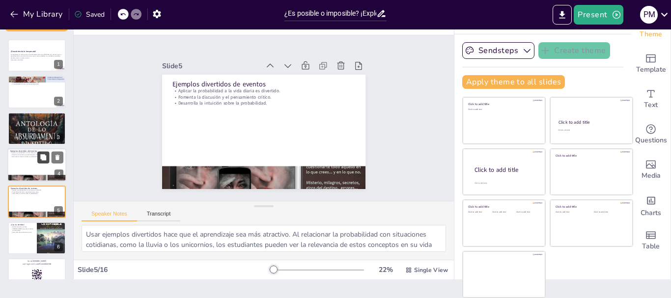
checkbox input "true"
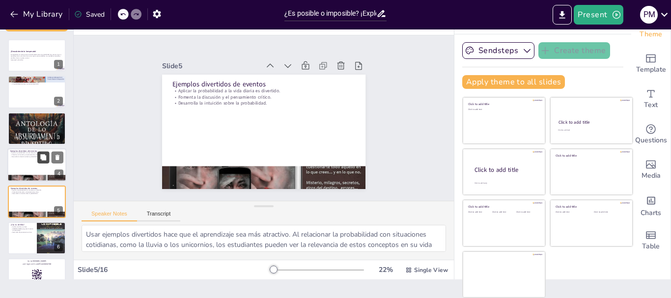
scroll to position [46, 0]
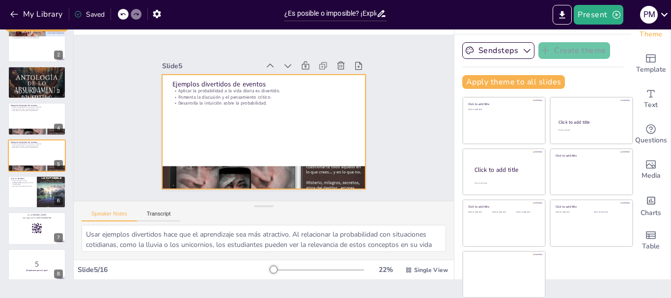
checkbox input "true"
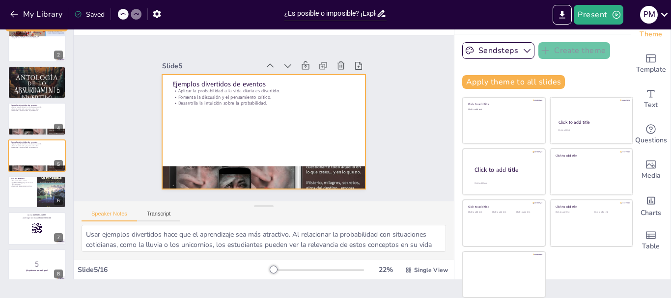
checkbox input "true"
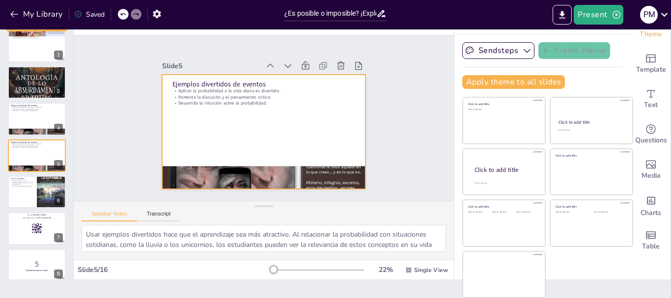
checkbox input "true"
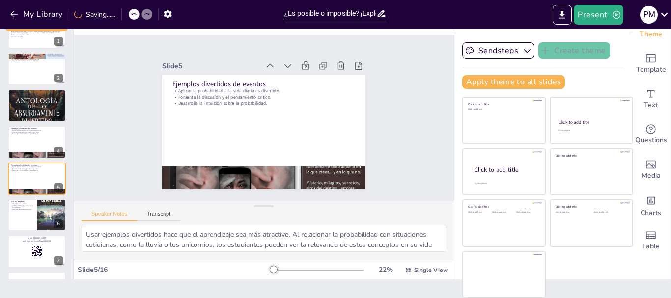
scroll to position [0, 0]
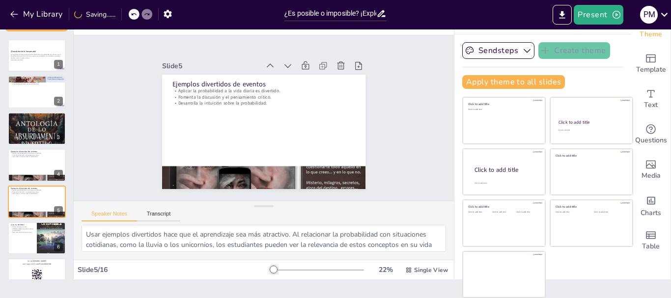
click at [77, 30] on div at bounding box center [264, 23] width 380 height 24
click at [615, 9] on button "Present" at bounding box center [597, 15] width 49 height 20
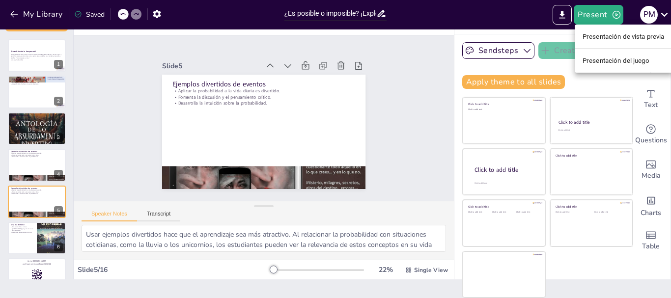
click at [610, 35] on font "Presentación de vista previa" at bounding box center [623, 36] width 82 height 7
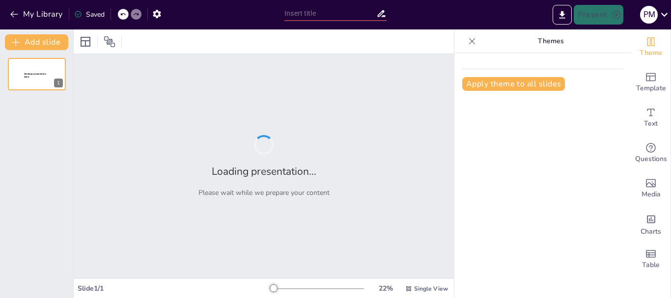
type input "¿Es posible o imposible? ¡Explorando lo inesperado!"
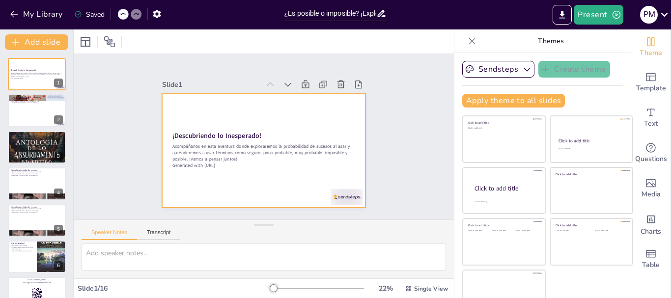
checkbox input "true"
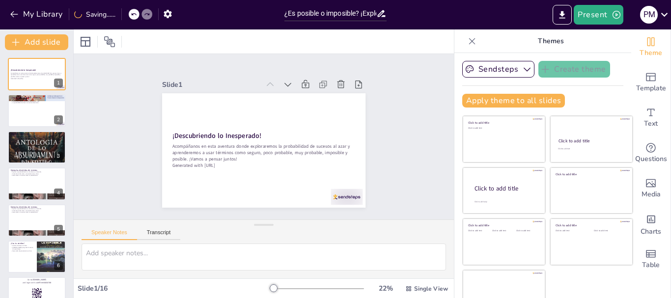
checkbox input "true"
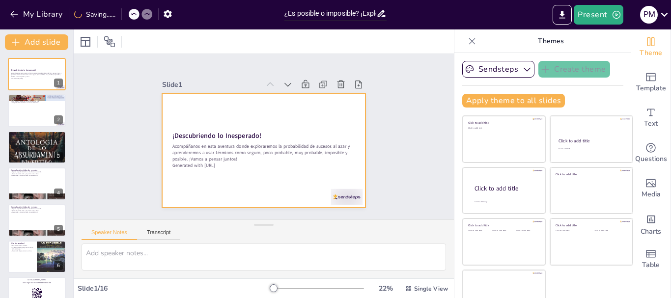
checkbox input "true"
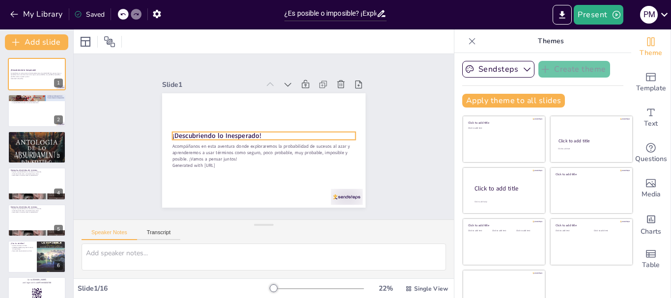
checkbox input "true"
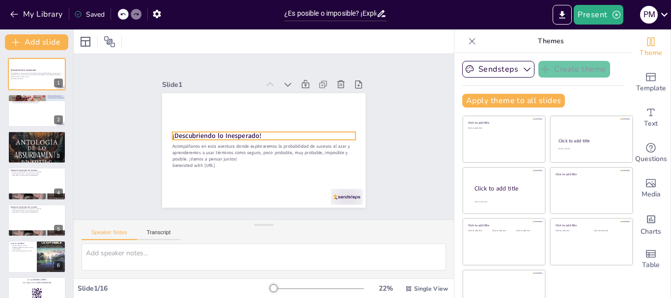
checkbox input "true"
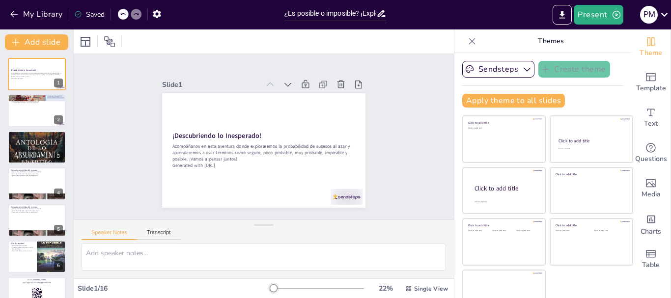
checkbox input "true"
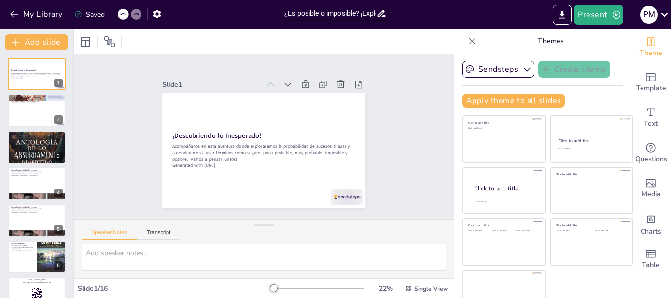
click at [406, 108] on div "Slide 1 ¡Descubriendo lo Inesperado! Acompáñanos en esta aventura donde explora…" at bounding box center [263, 136] width 395 height 204
checkbox input "true"
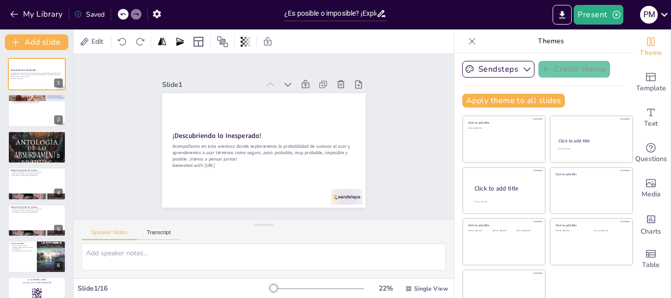
checkbox input "true"
click at [563, 14] on icon "Export to PowerPoint" at bounding box center [562, 14] width 6 height 7
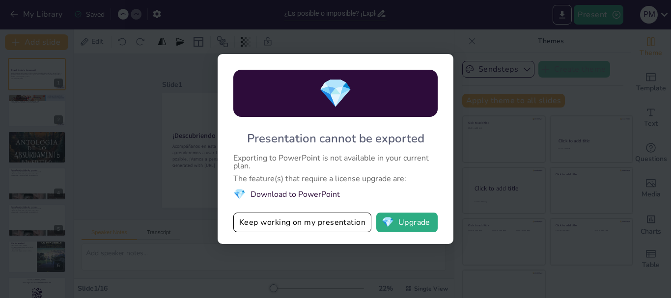
click at [322, 195] on li "💎 Download to PowerPoint" at bounding box center [335, 194] width 204 height 13
checkbox input "true"
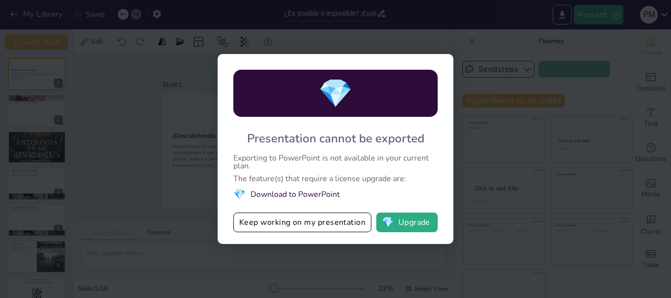
checkbox input "true"
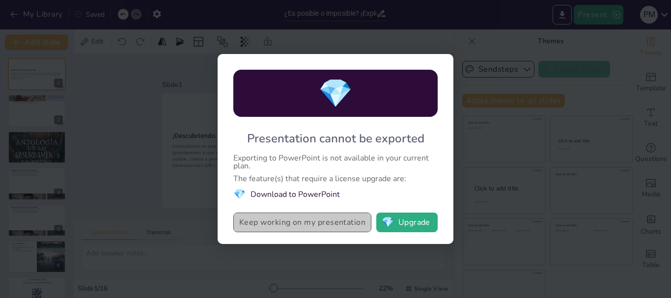
click at [285, 219] on button "Keep working on my presentation" at bounding box center [302, 223] width 138 height 20
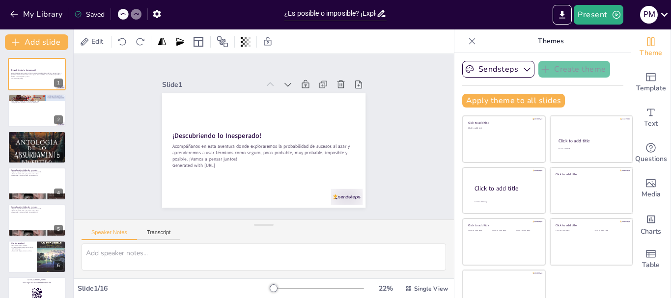
checkbox input "true"
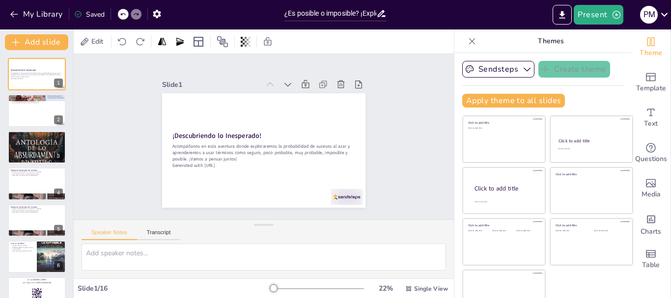
checkbox input "true"
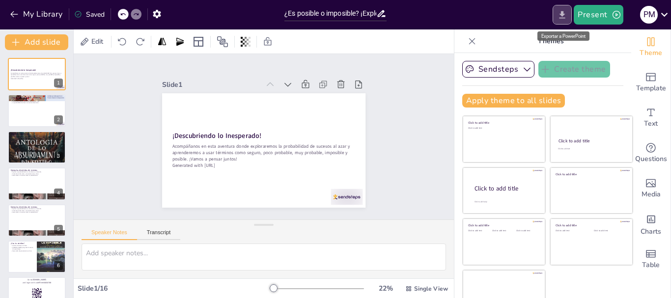
click at [560, 14] on icon "Export to PowerPoint" at bounding box center [562, 15] width 10 height 10
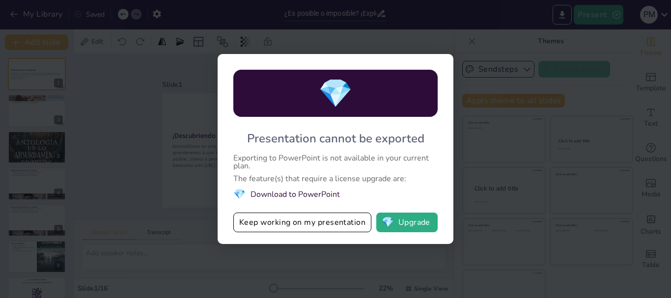
checkbox input "true"
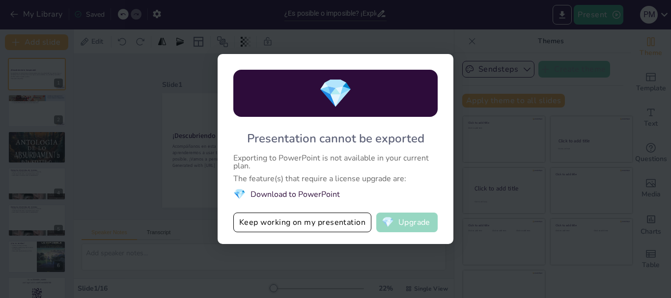
click at [395, 223] on button "💎 Upgrade" at bounding box center [406, 223] width 61 height 20
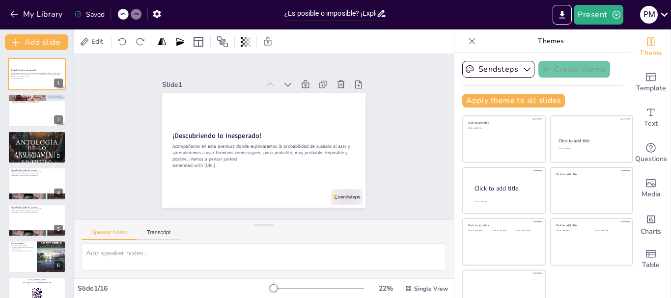
checkbox input "true"
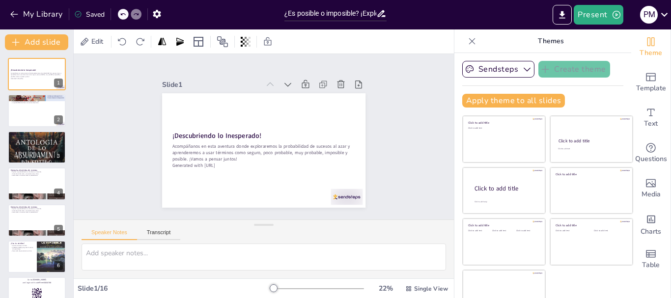
checkbox input "true"
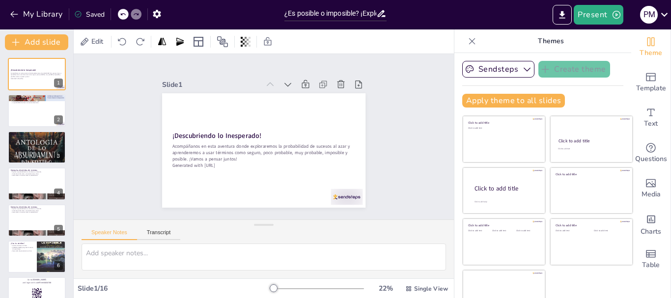
checkbox input "true"
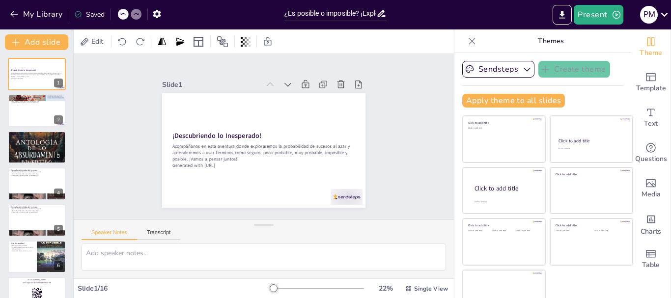
checkbox input "true"
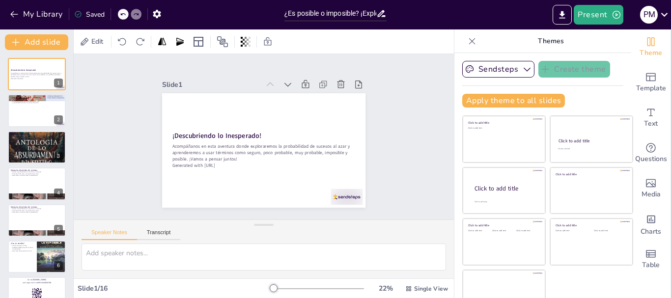
checkbox input "true"
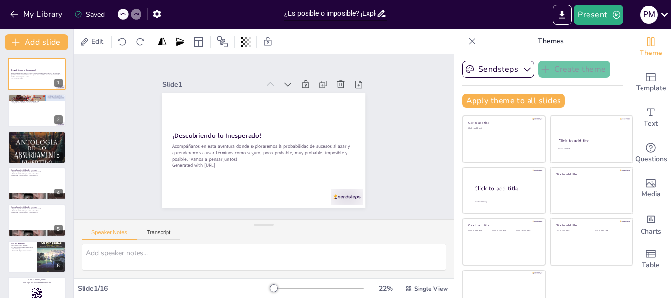
checkbox input "true"
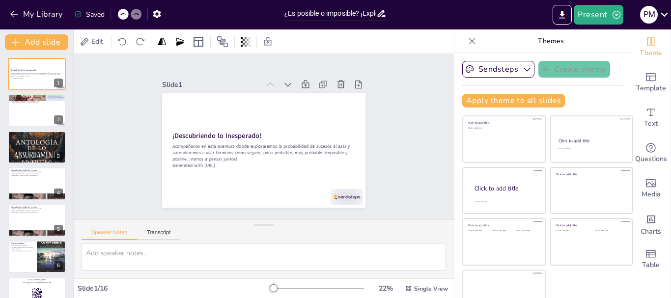
checkbox input "true"
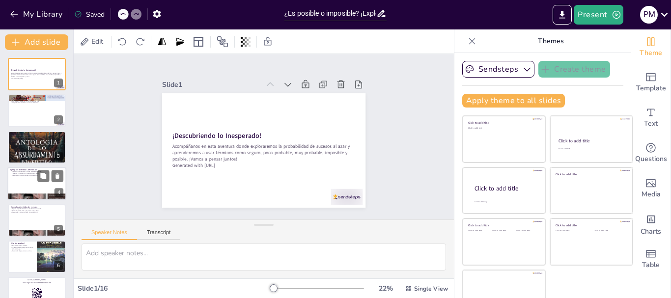
checkbox input "true"
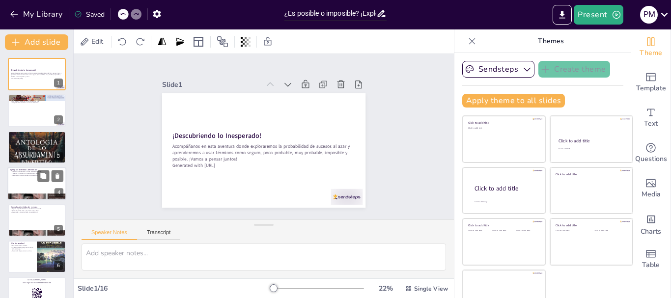
checkbox input "true"
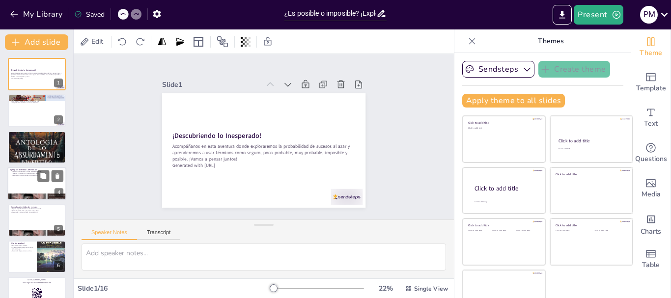
checkbox input "true"
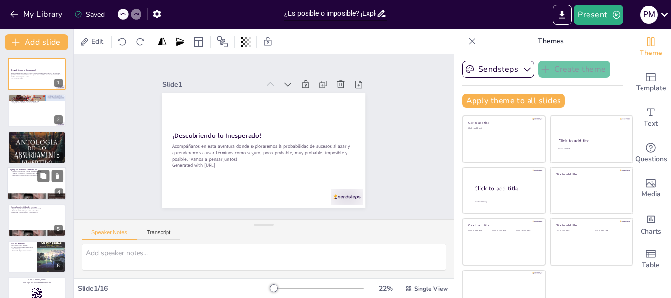
checkbox input "true"
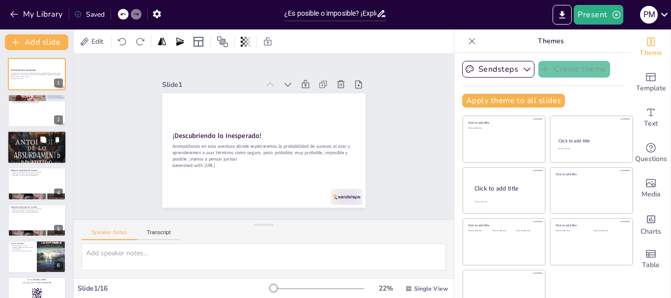
checkbox input "true"
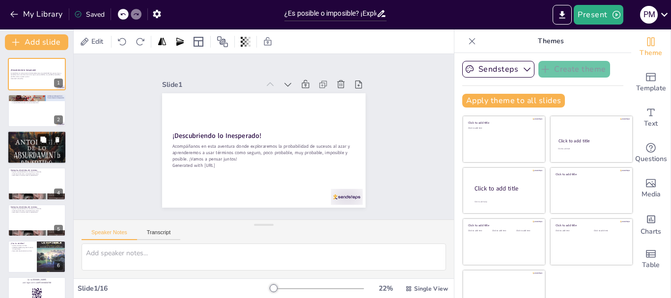
checkbox input "true"
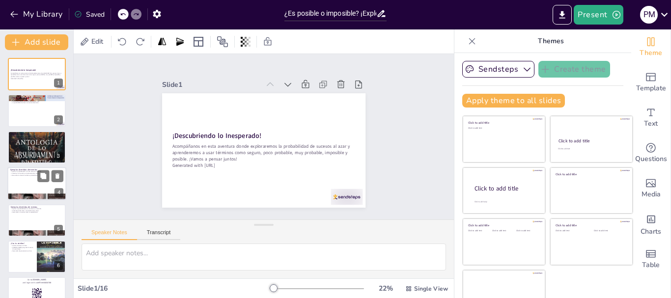
checkbox input "true"
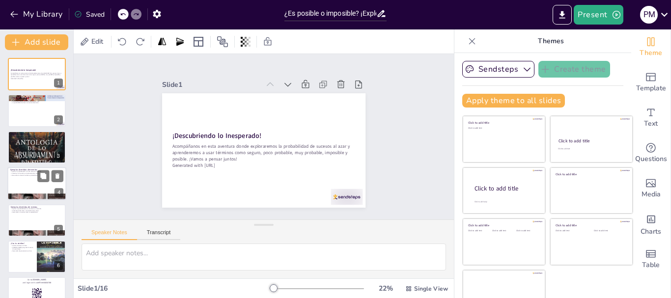
checkbox input "true"
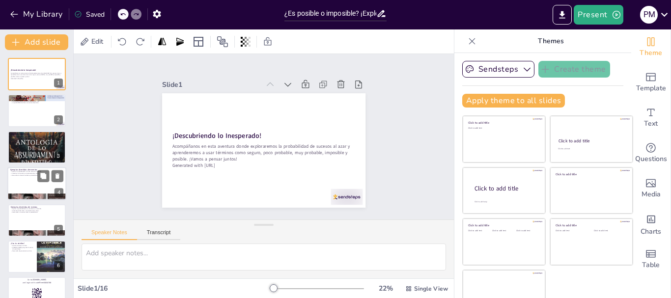
checkbox input "true"
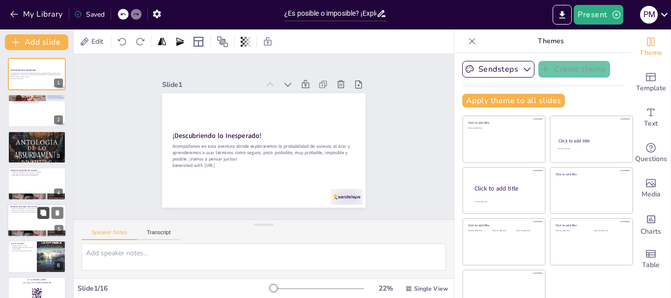
checkbox input "true"
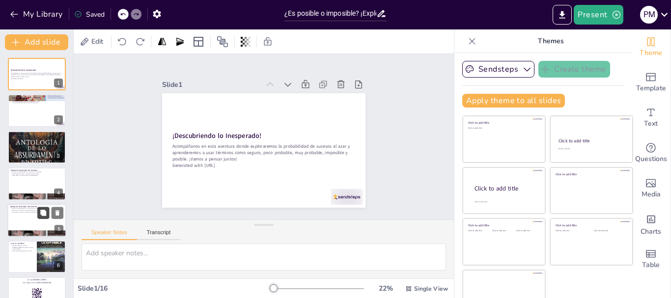
checkbox input "true"
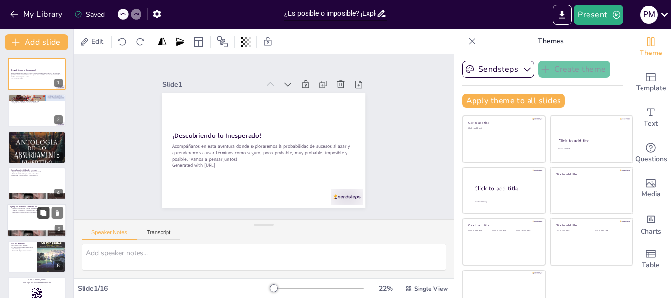
checkbox input "true"
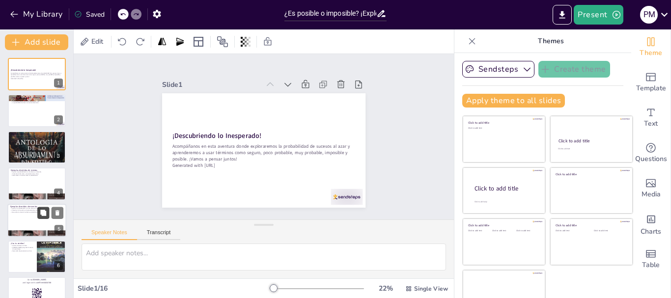
checkbox input "true"
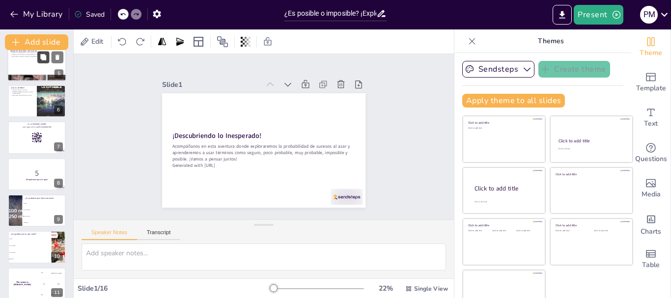
scroll to position [196, 0]
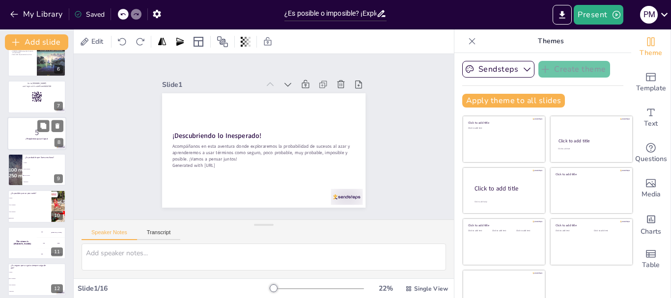
checkbox input "true"
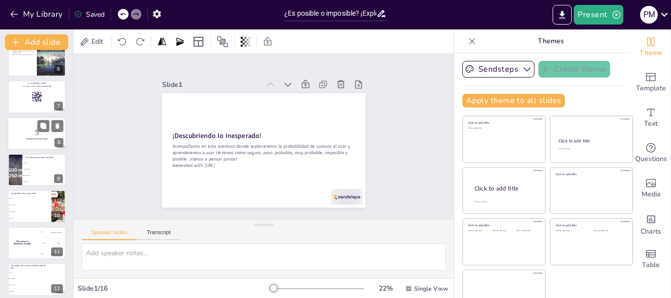
checkbox input "true"
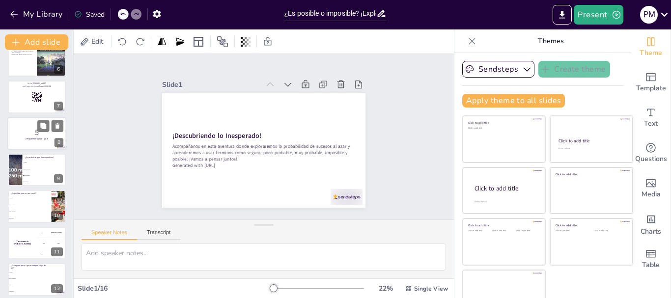
checkbox input "true"
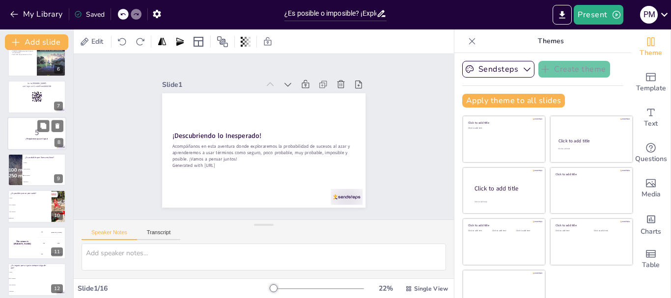
checkbox input "true"
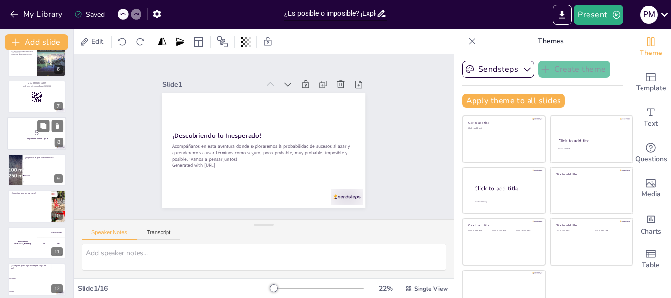
checkbox input "true"
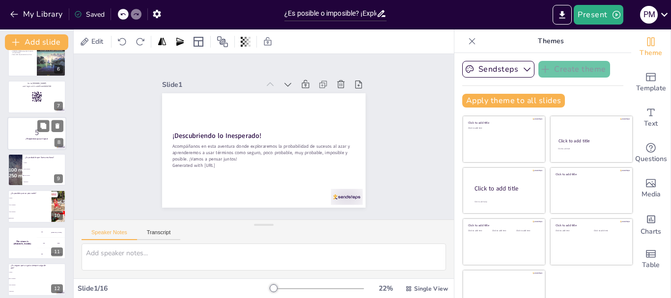
checkbox input "true"
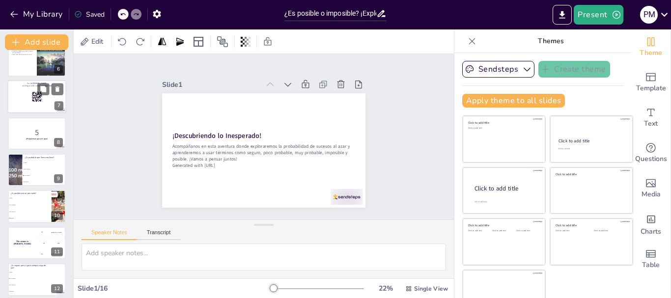
checkbox input "true"
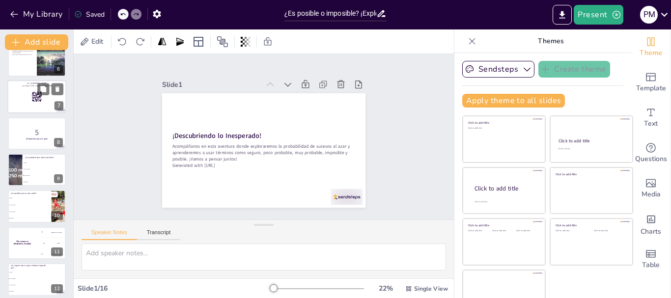
checkbox input "true"
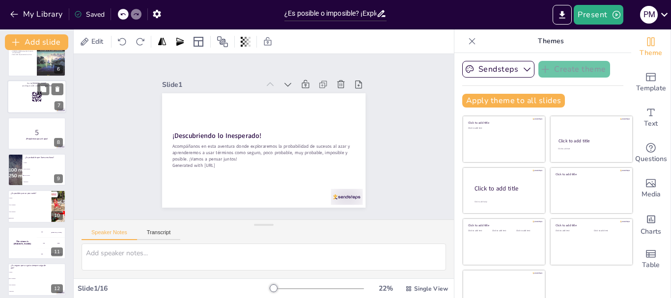
checkbox input "true"
click at [35, 93] on rect at bounding box center [34, 92] width 0 height 0
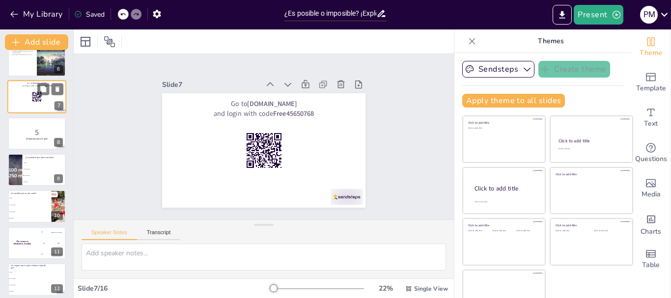
scroll to position [119, 0]
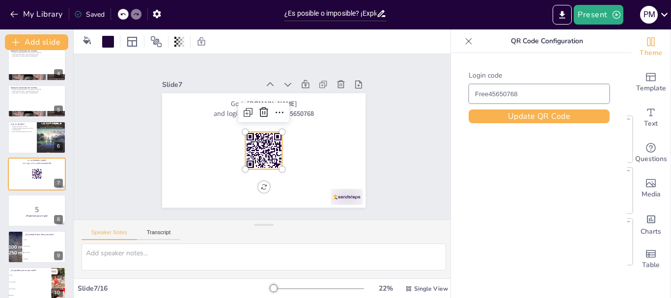
click at [255, 141] on rect at bounding box center [256, 142] width 3 height 3
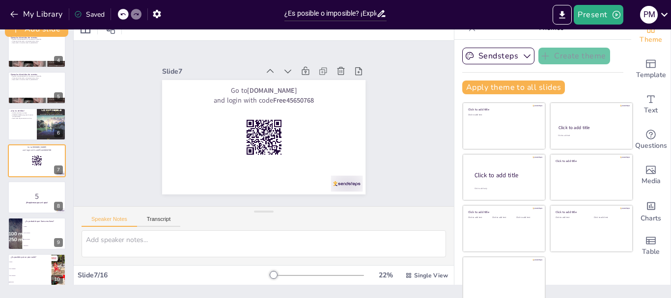
scroll to position [19, 0]
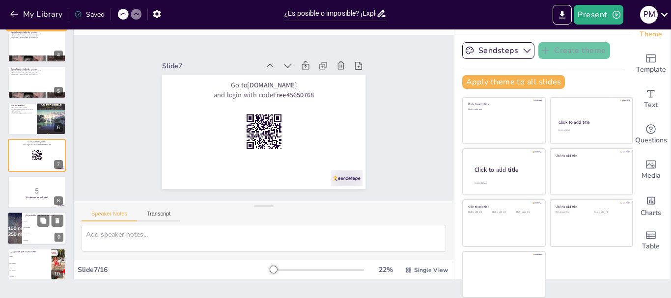
click at [19, 237] on div at bounding box center [15, 228] width 68 height 33
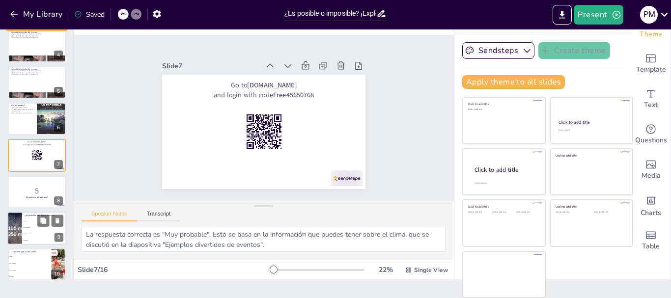
scroll to position [192, 0]
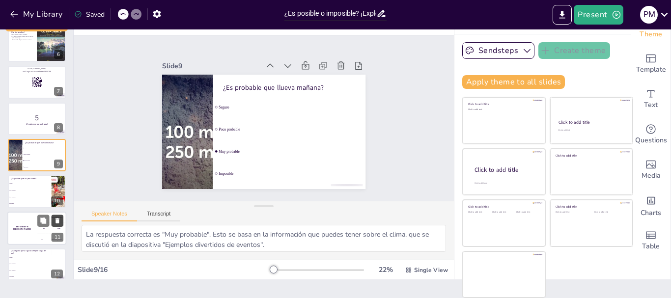
click at [56, 220] on icon at bounding box center [57, 220] width 4 height 5
click at [61, 218] on button at bounding box center [58, 221] width 12 height 12
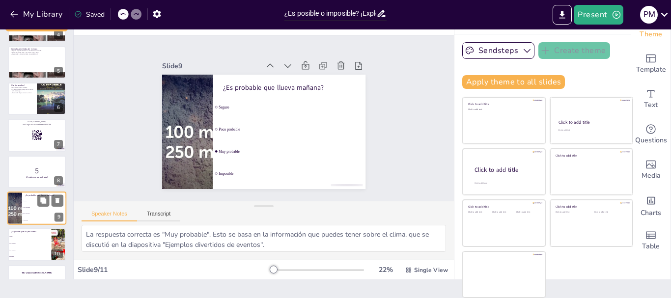
scroll to position [165, 0]
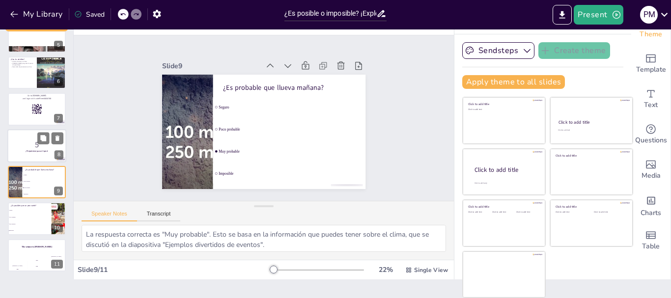
click at [22, 148] on p "5" at bounding box center [36, 144] width 53 height 11
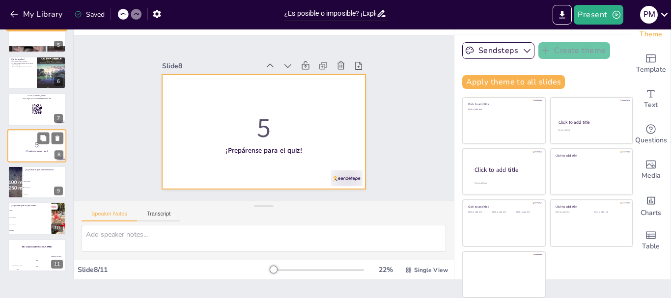
scroll to position [156, 0]
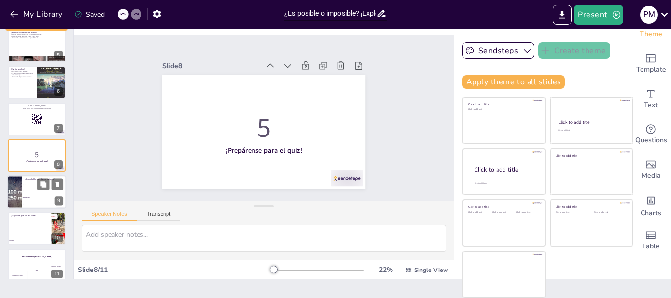
click at [39, 192] on li "Poco probable" at bounding box center [44, 191] width 44 height 6
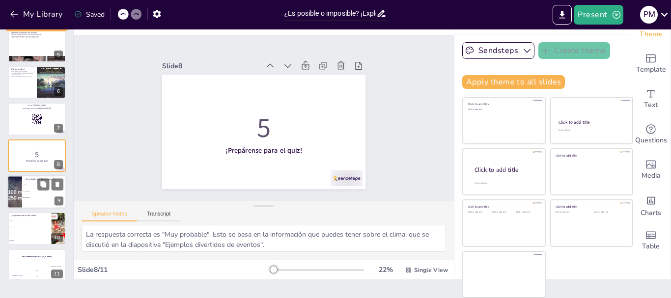
scroll to position [165, 0]
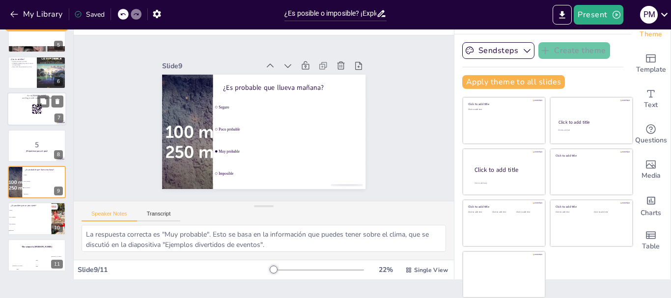
click at [34, 96] on strong "sendsteps.me" at bounding box center [39, 95] width 14 height 2
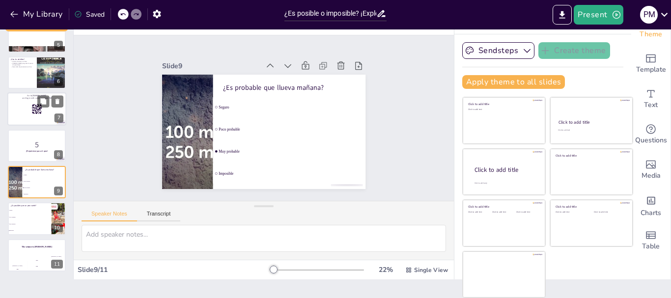
scroll to position [119, 0]
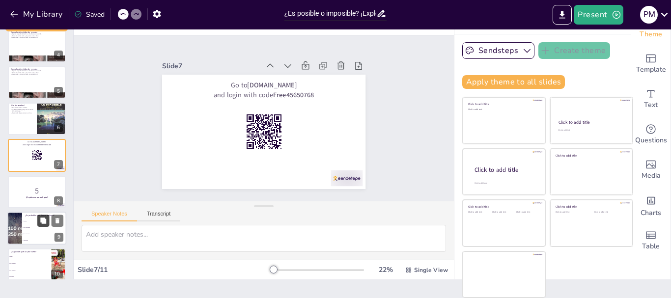
click at [40, 224] on button at bounding box center [43, 221] width 12 height 12
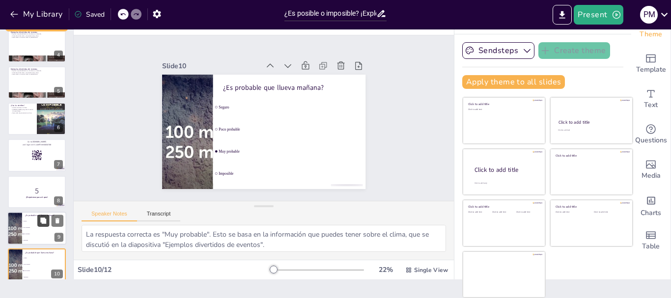
scroll to position [202, 0]
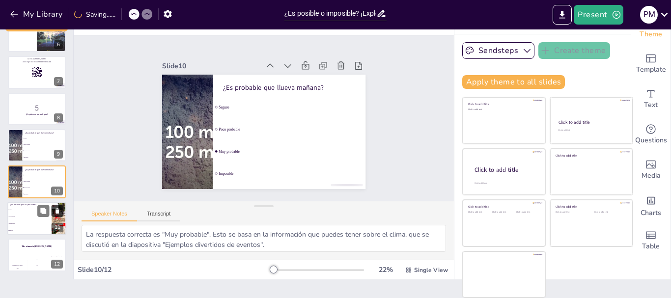
click at [54, 211] on icon at bounding box center [57, 210] width 7 height 7
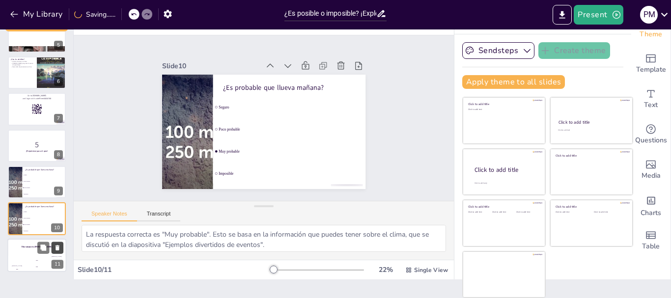
scroll to position [165, 0]
click at [54, 211] on icon at bounding box center [57, 211] width 7 height 7
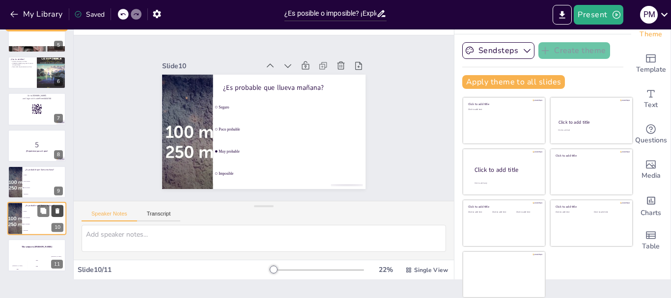
scroll to position [129, 0]
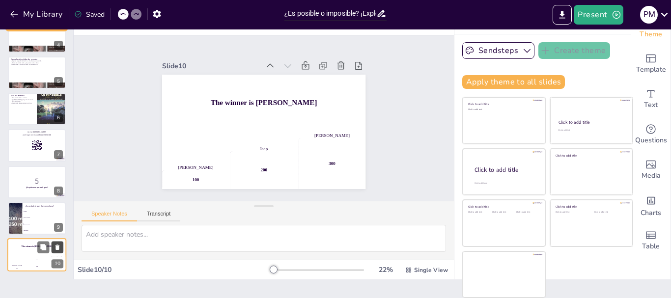
click at [54, 211] on icon at bounding box center [57, 211] width 7 height 7
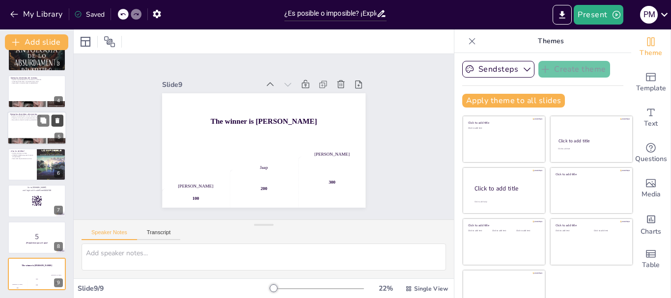
scroll to position [0, 0]
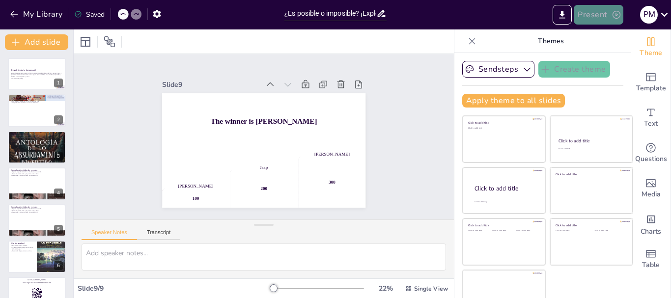
click at [592, 11] on button "Present" at bounding box center [597, 15] width 49 height 20
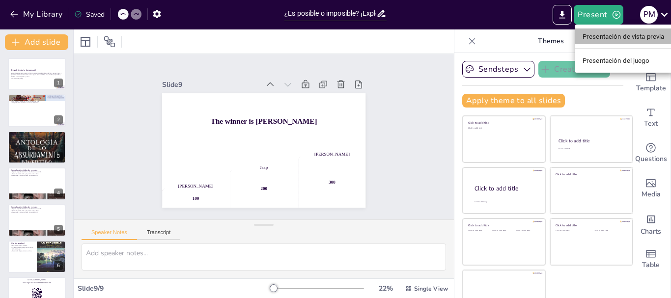
click at [595, 31] on li "Presentación de vista previa" at bounding box center [623, 36] width 98 height 16
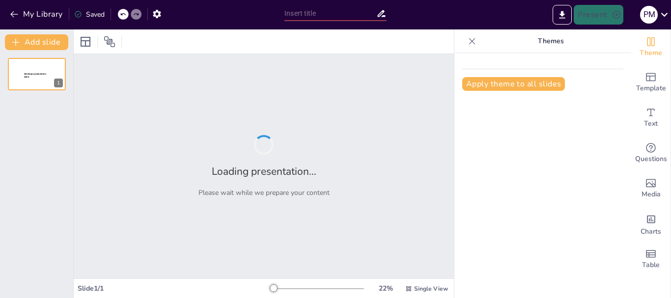
type input "¿Es posible o imposible? ¡Explorando lo inesperado!"
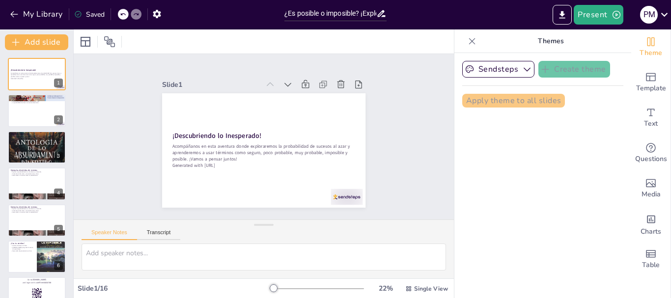
checkbox input "true"
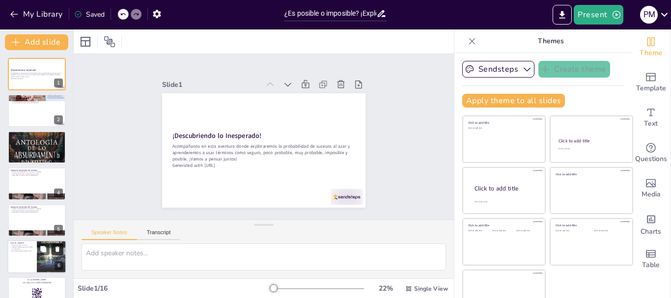
checkbox input "true"
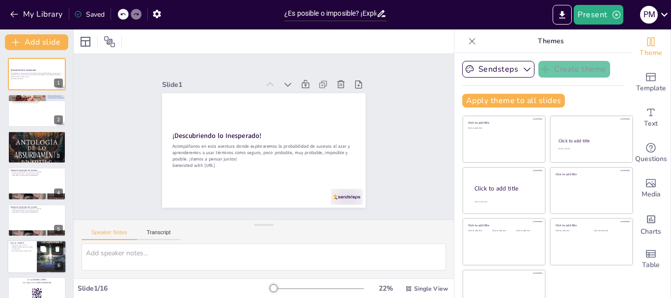
checkbox input "true"
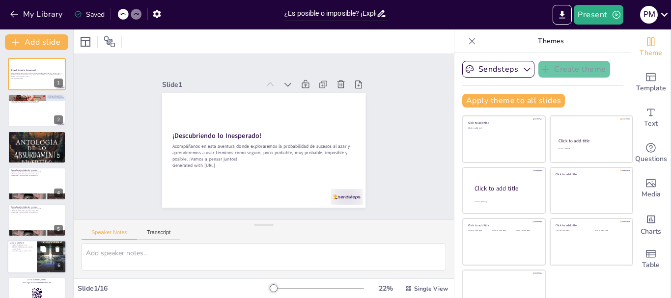
checkbox input "true"
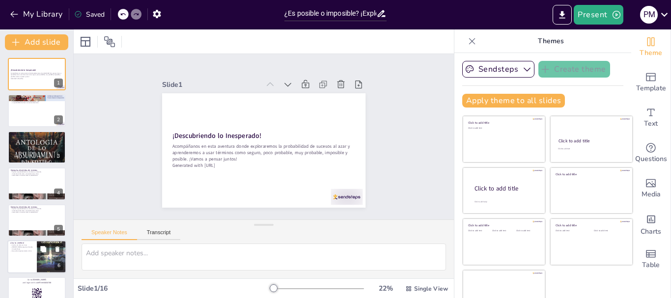
checkbox input "true"
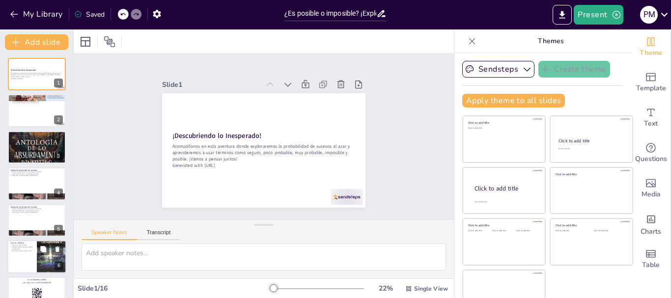
checkbox input "true"
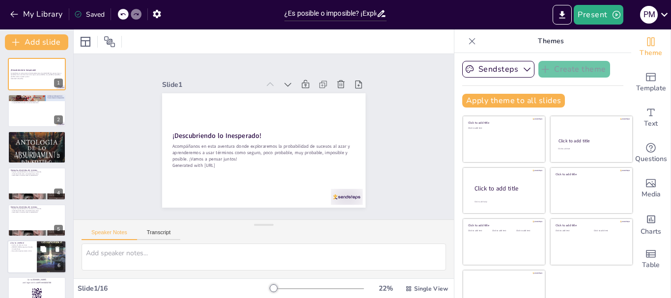
checkbox input "true"
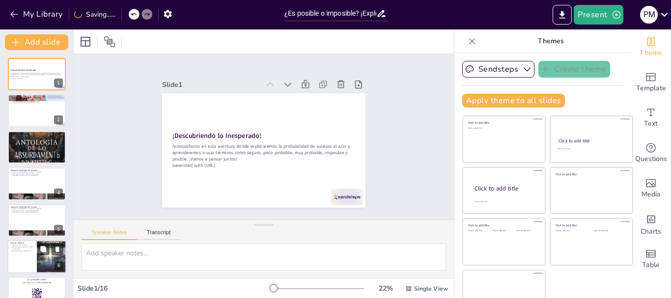
click at [29, 261] on div at bounding box center [36, 256] width 59 height 33
type textarea "El análisis de datos es una habilidad importante que los estudiantes deben desa…"
checkbox input "true"
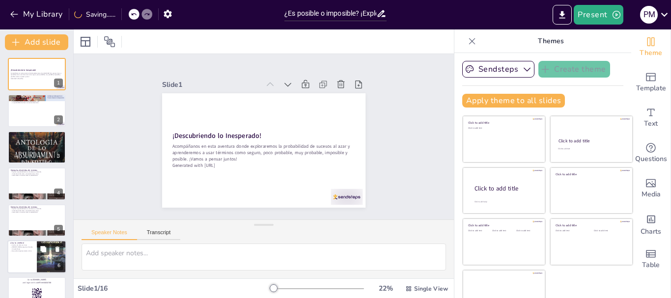
checkbox input "true"
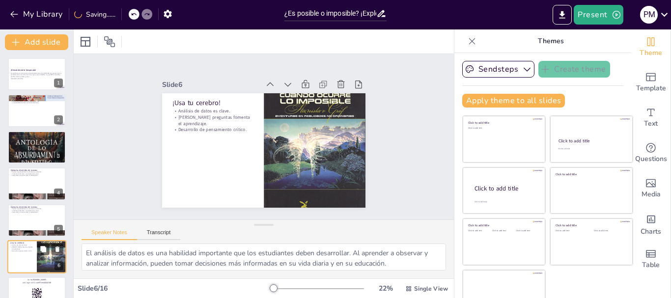
scroll to position [83, 0]
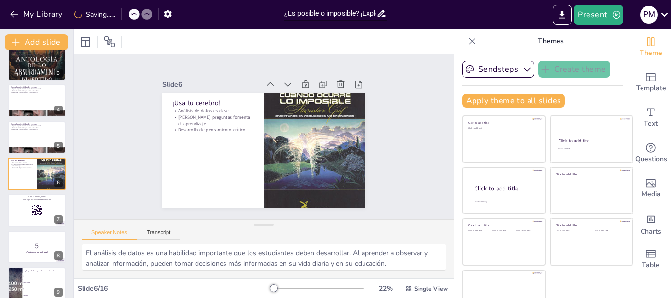
checkbox input "true"
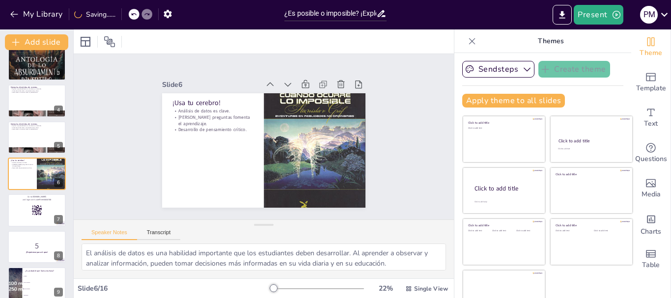
checkbox input "true"
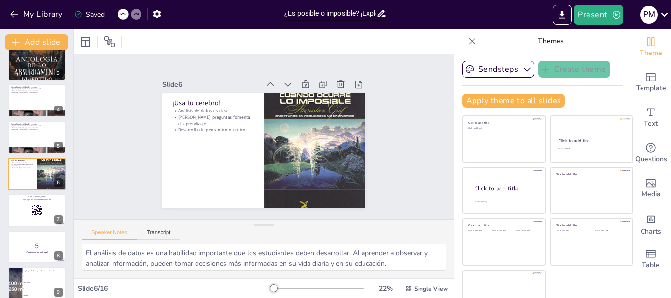
checkbox input "true"
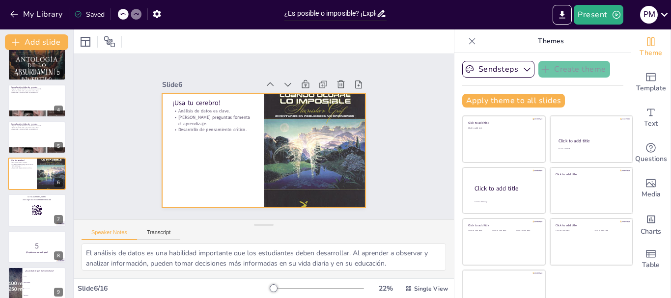
checkbox input "true"
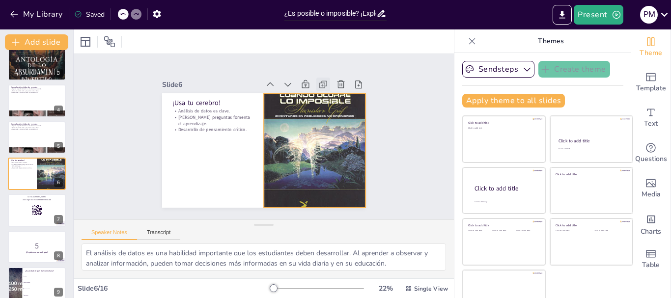
checkbox input "true"
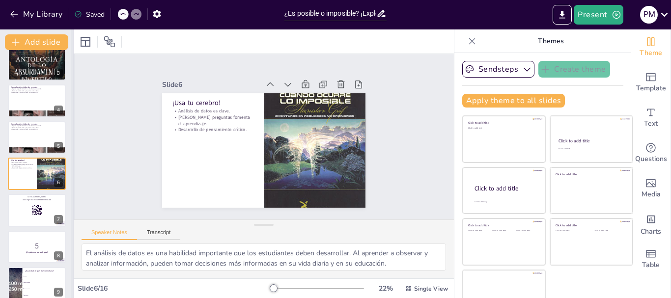
checkbox input "true"
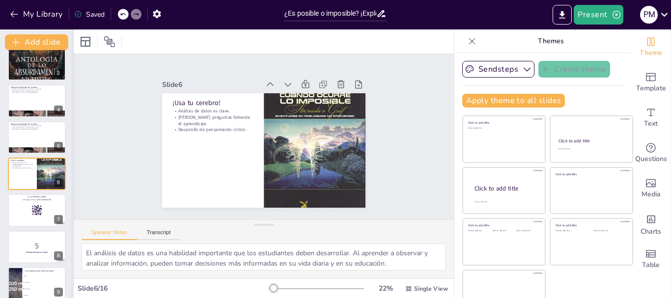
checkbox input "true"
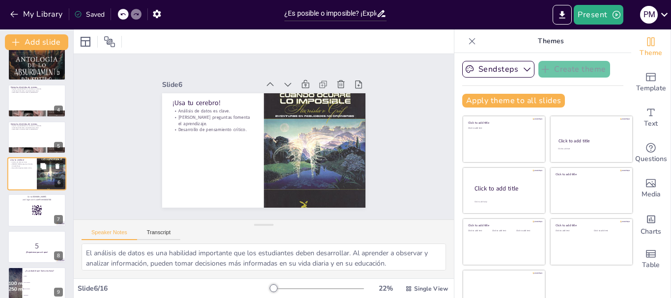
checkbox input "true"
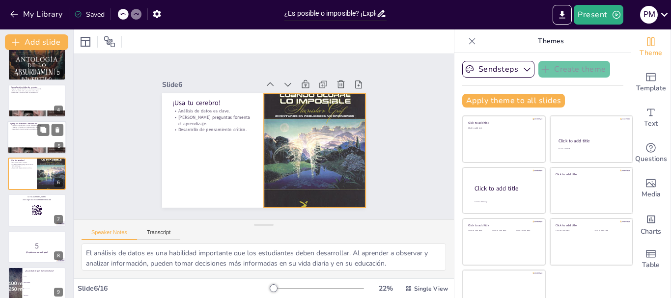
checkbox input "true"
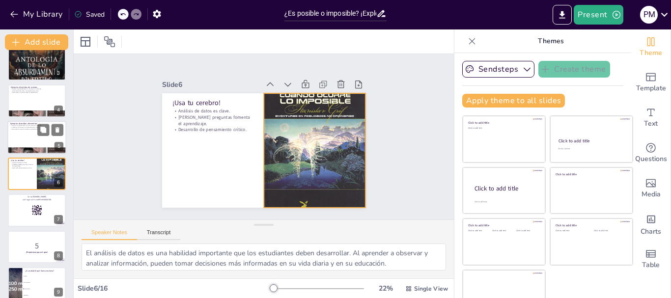
checkbox input "true"
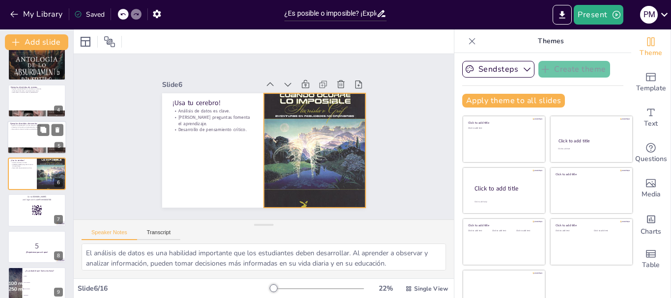
checkbox input "true"
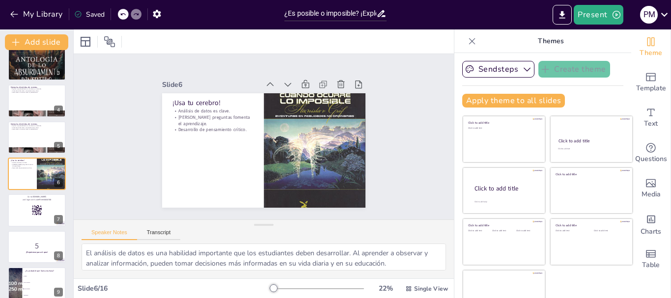
checkbox input "true"
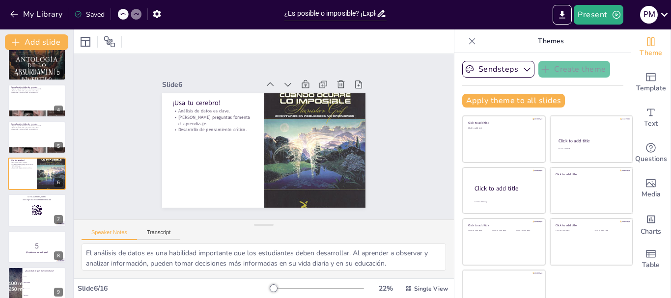
checkbox input "true"
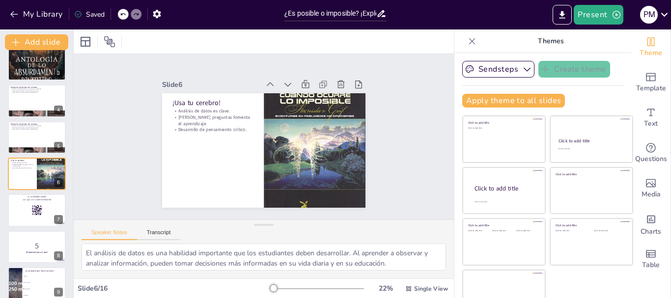
checkbox input "true"
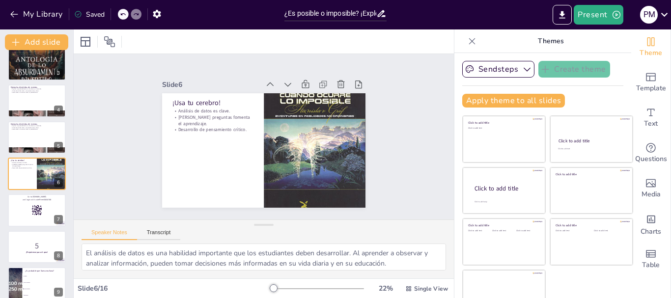
checkbox input "true"
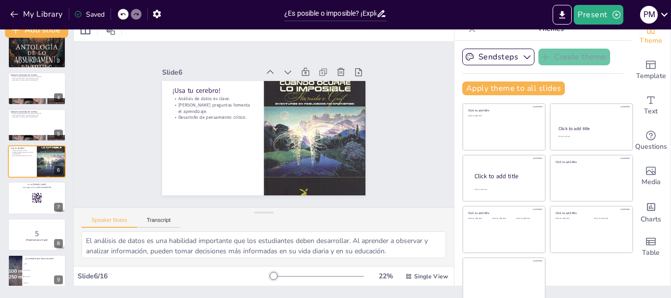
scroll to position [19, 0]
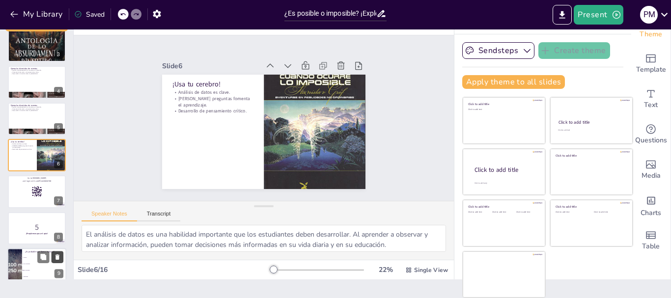
checkbox input "true"
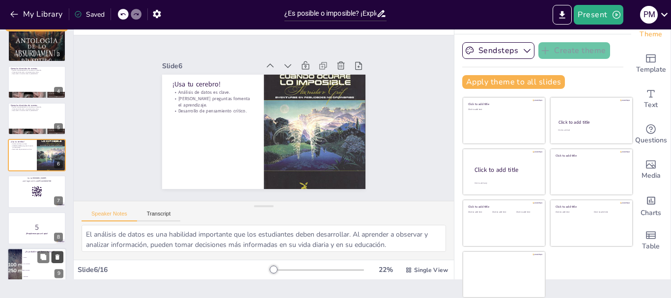
checkbox input "true"
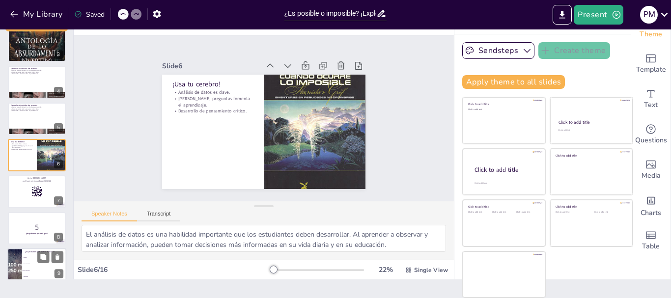
checkbox input "true"
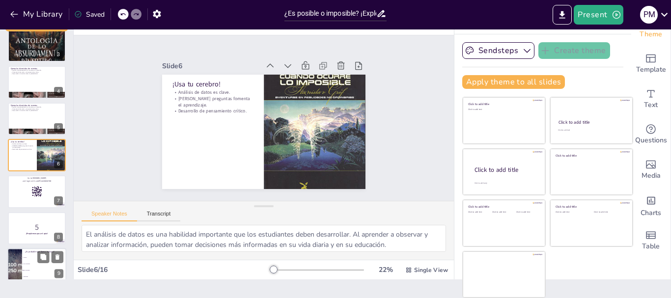
checkbox input "true"
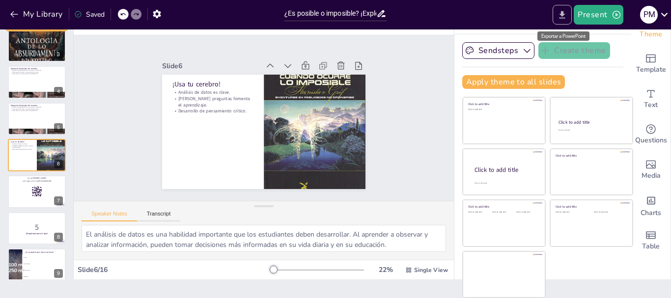
click at [570, 16] on button "Export to PowerPoint" at bounding box center [561, 15] width 19 height 20
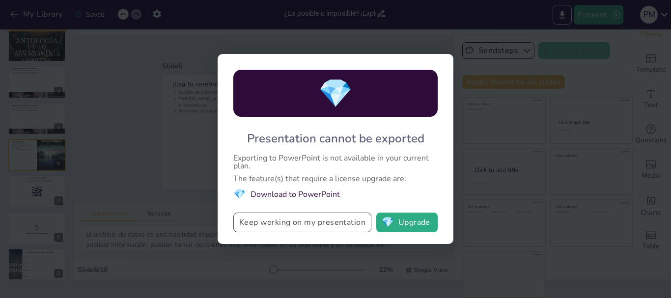
click at [278, 223] on button "Keep working on my presentation" at bounding box center [302, 223] width 138 height 20
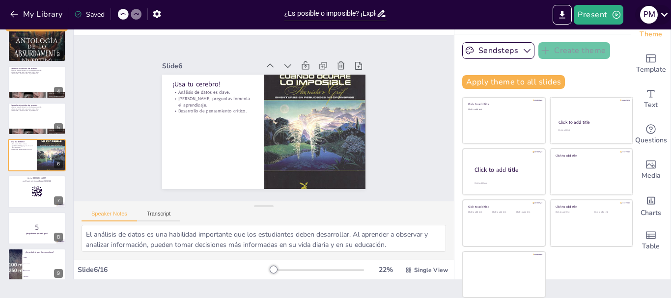
click at [664, 15] on icon at bounding box center [663, 14] width 13 height 13
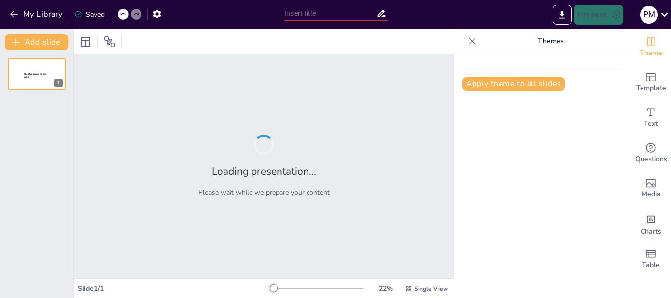
type input "¿Es posible o imposible? ¡Explorando lo inesperado!"
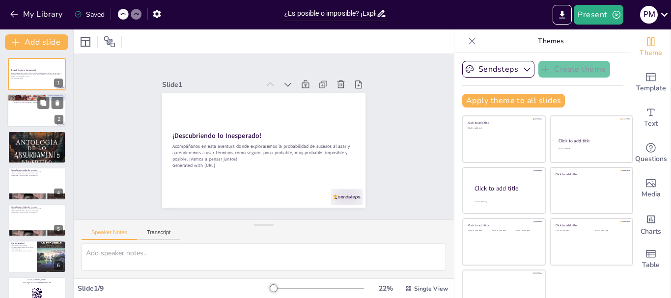
click at [27, 116] on div at bounding box center [36, 110] width 59 height 33
type textarea "La incertidumbre es la esencia de los eventos aleatorios. Cuando lanzamos una m…"
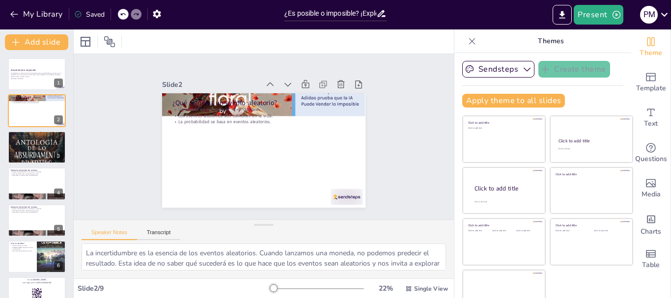
scroll to position [19, 0]
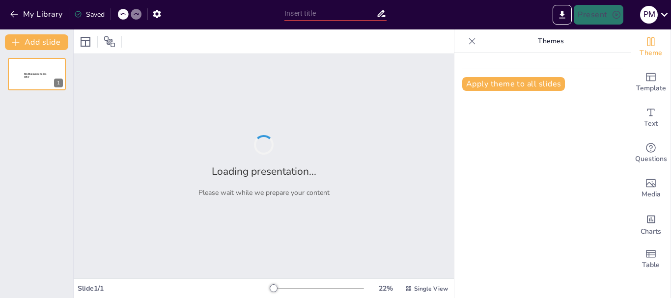
type input "¿Es posible o imposible? ¡Explorando lo inesperado!"
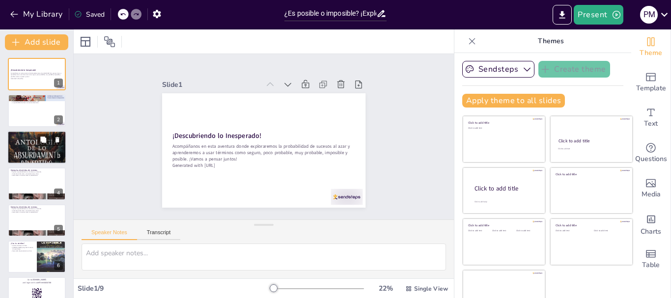
click at [35, 146] on div at bounding box center [36, 147] width 59 height 89
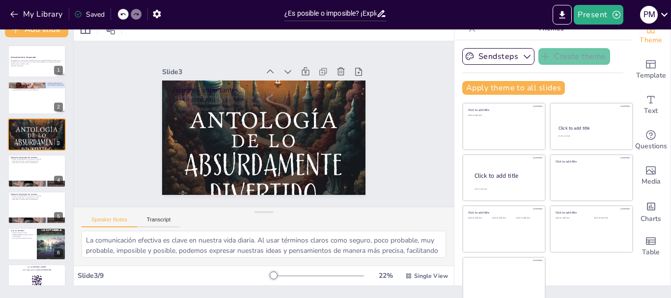
scroll to position [19, 0]
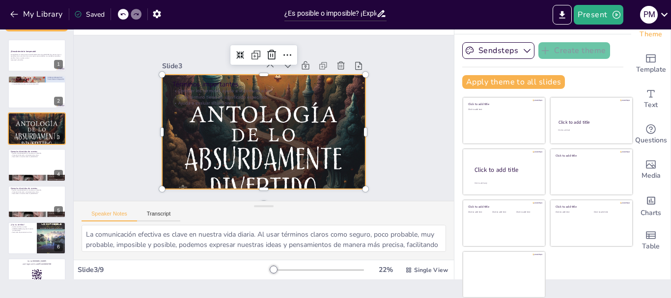
click at [246, 138] on div at bounding box center [250, 114] width 353 height 288
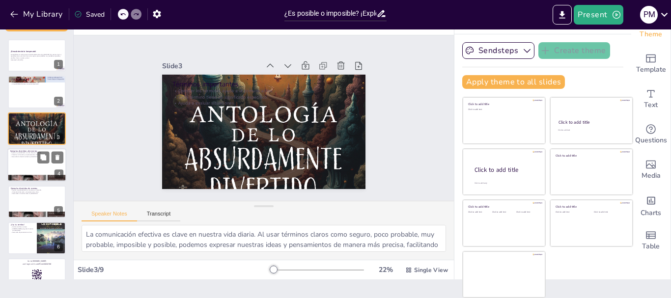
click at [32, 155] on p "Fomenta la discusión y el pensamiento crítico." at bounding box center [36, 155] width 53 height 2
type textarea "Usar ejemplos divertidos hace que el aprendizaje sea más atractivo. Al relacion…"
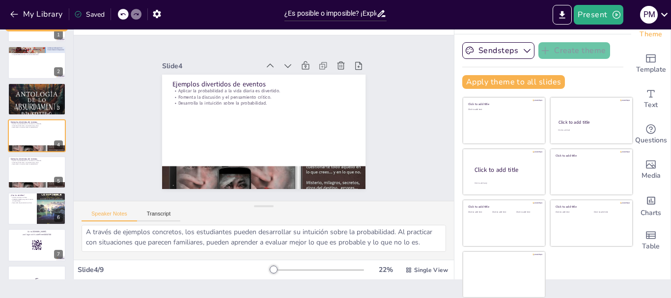
scroll to position [92, 0]
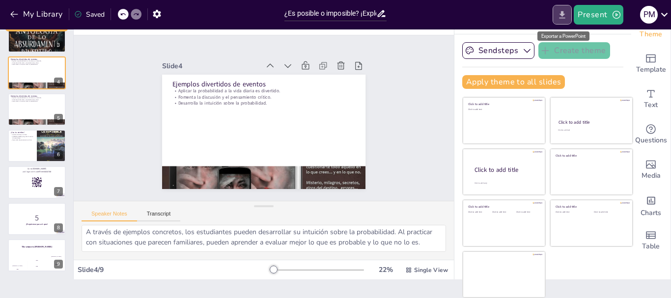
click at [560, 16] on icon "Export to PowerPoint" at bounding box center [562, 15] width 10 height 10
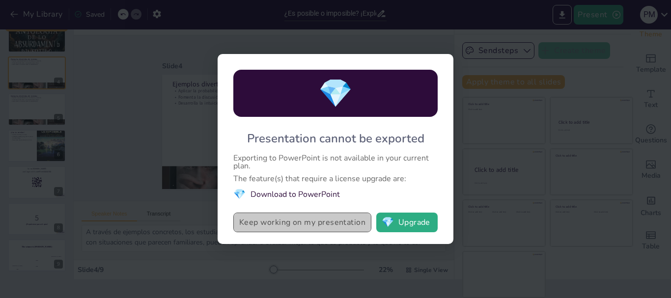
click at [303, 223] on button "Keep working on my presentation" at bounding box center [302, 223] width 138 height 20
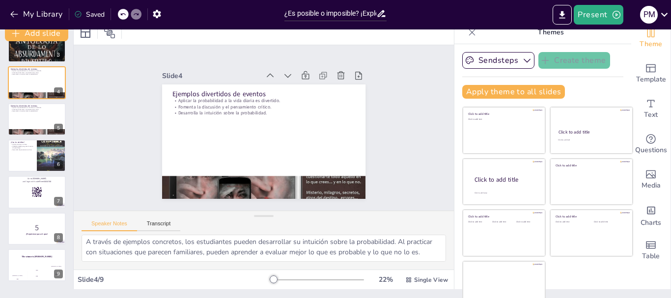
scroll to position [0, 0]
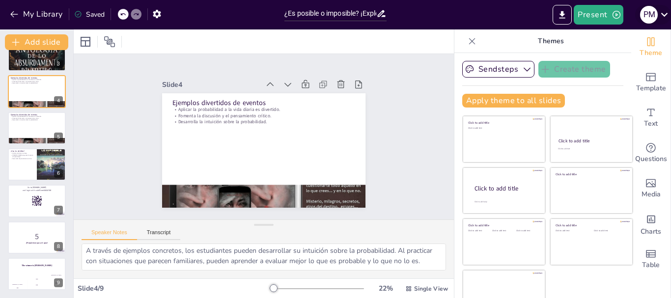
click at [659, 12] on icon at bounding box center [663, 14] width 13 height 13
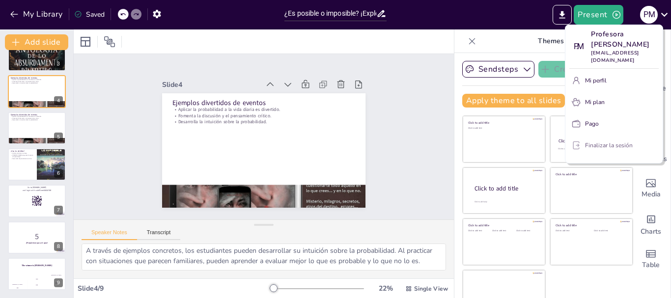
click at [593, 149] on font "Finalizar la sesión" at bounding box center [609, 145] width 48 height 8
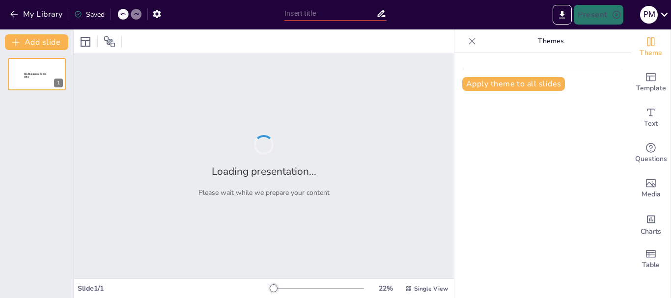
type input "¿Es posible o imposible? ¡Explorando lo inesperado!"
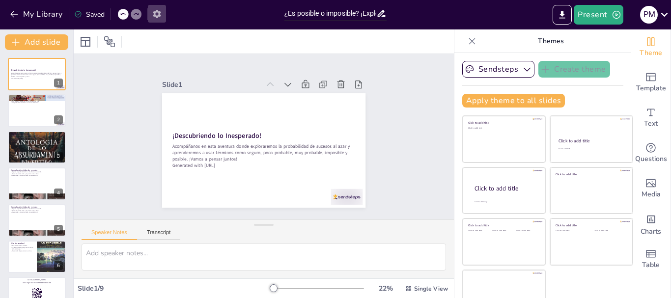
click at [157, 14] on icon "button" at bounding box center [157, 14] width 10 height 10
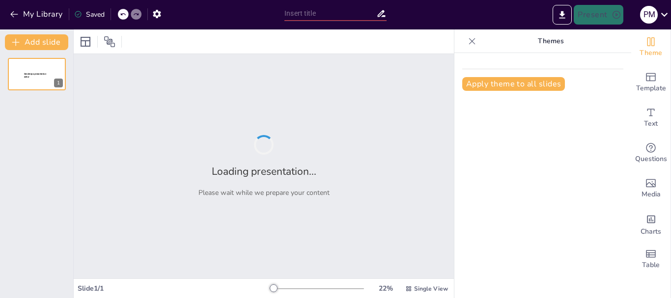
type input "¿Es posible o imposible? ¡Explorando lo inesperado!"
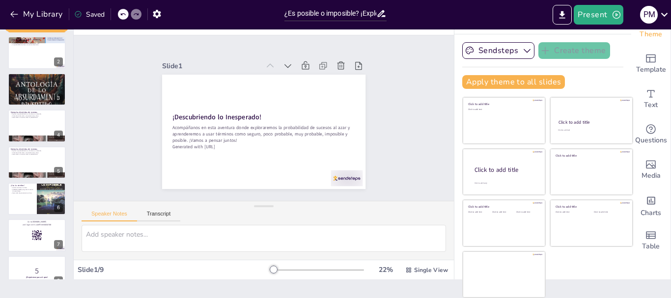
scroll to position [92, 0]
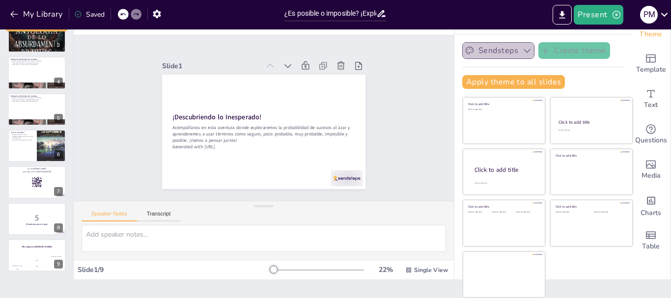
click at [492, 53] on button "Sendsteps" at bounding box center [498, 50] width 72 height 17
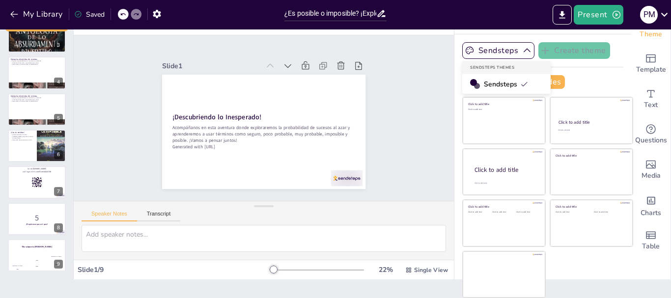
click at [486, 83] on span "Sendsteps" at bounding box center [506, 84] width 44 height 9
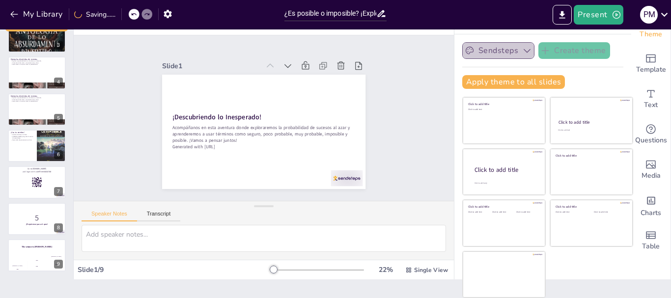
click at [496, 55] on button "Sendsteps" at bounding box center [498, 50] width 72 height 17
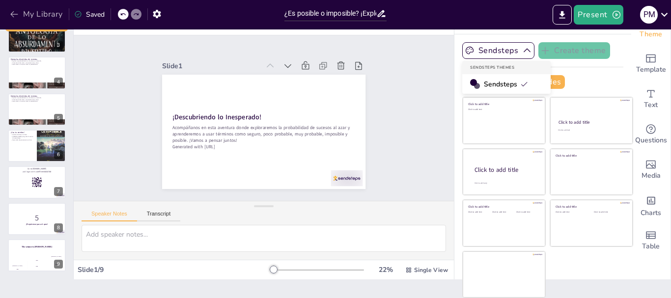
click at [53, 8] on button "My Library" at bounding box center [36, 14] width 59 height 16
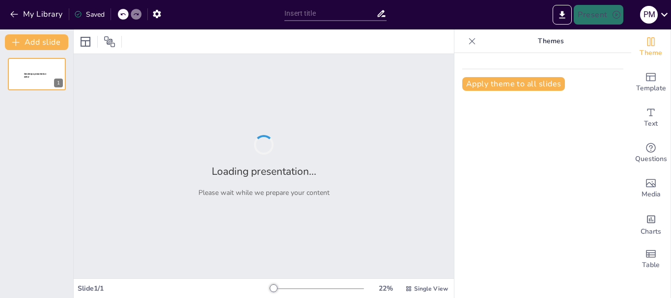
type input "New Sendsteps"
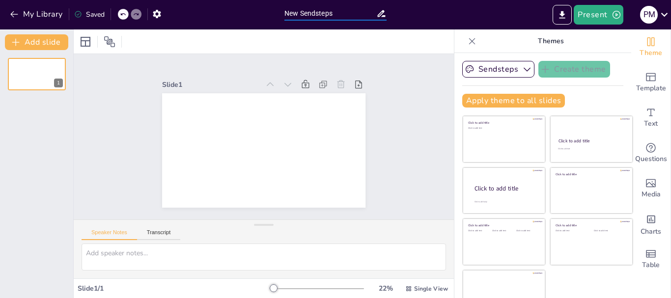
click at [345, 15] on input "New Sendsteps" at bounding box center [330, 13] width 92 height 14
click at [13, 14] on icon "button" at bounding box center [13, 14] width 7 height 6
